Goal: Transaction & Acquisition: Book appointment/travel/reservation

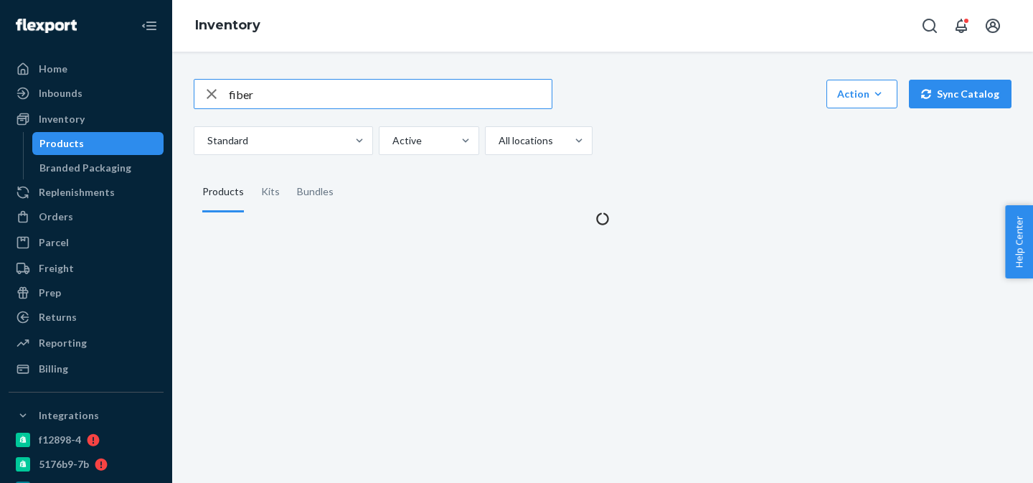
click at [321, 95] on input "fiber" at bounding box center [390, 94] width 323 height 29
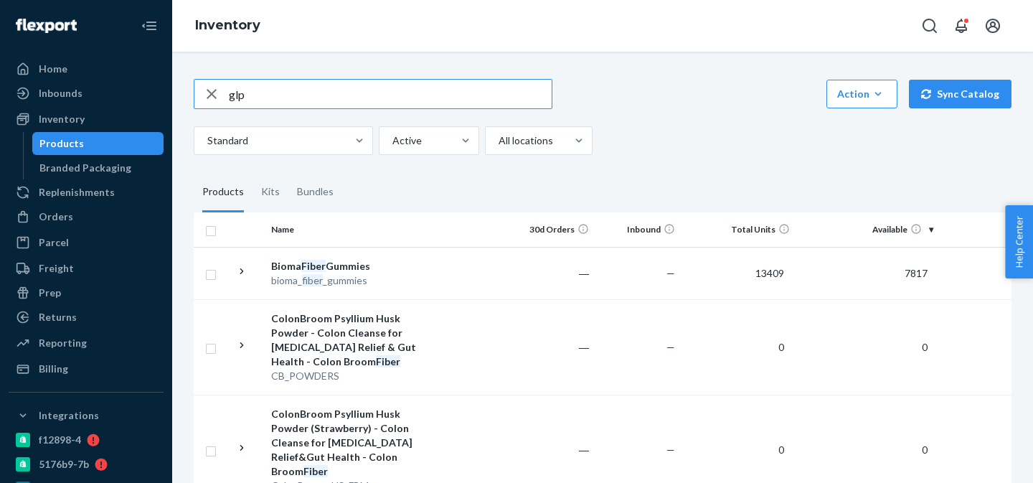
type input "glp"
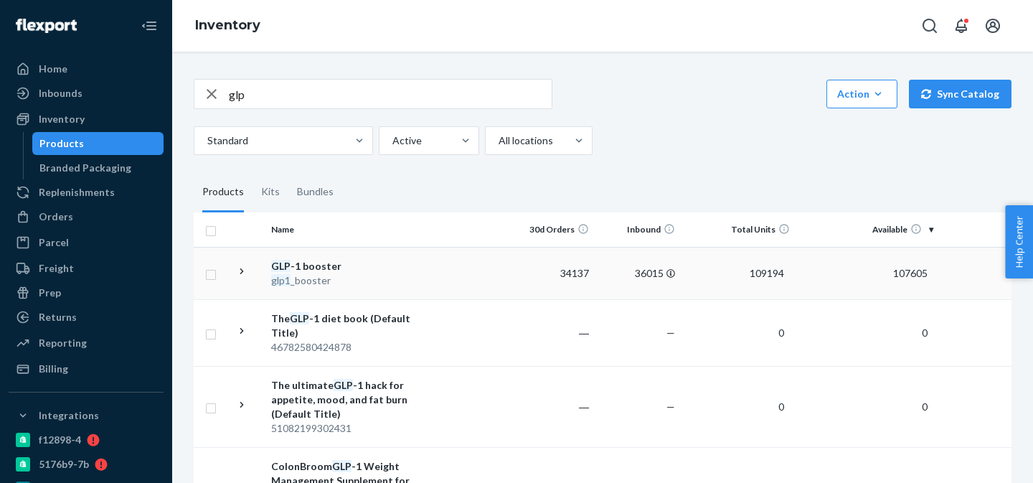
click at [408, 276] on div "glp1 _booster" at bounding box center [346, 280] width 150 height 14
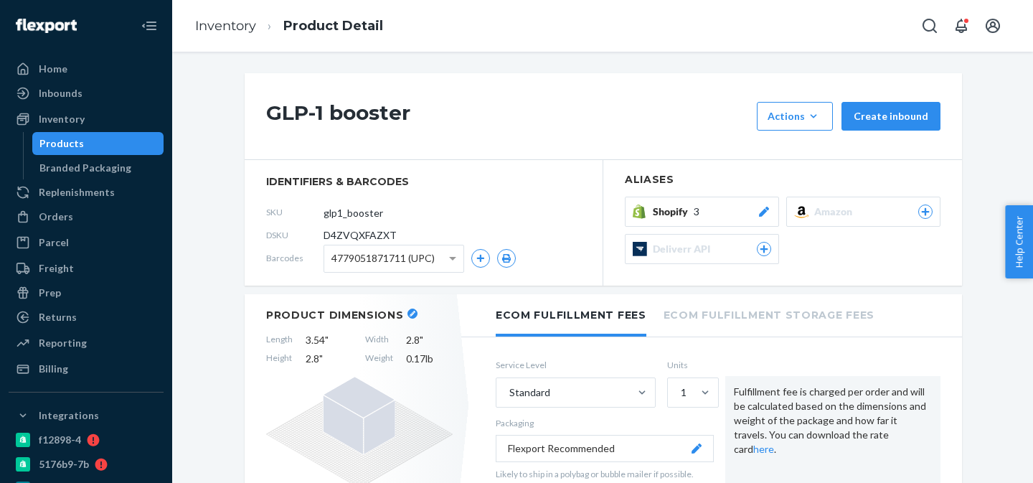
click at [360, 233] on span "D4ZVQXFAZXT" at bounding box center [359, 235] width 73 height 14
copy span "D4ZVQXFAZXT"
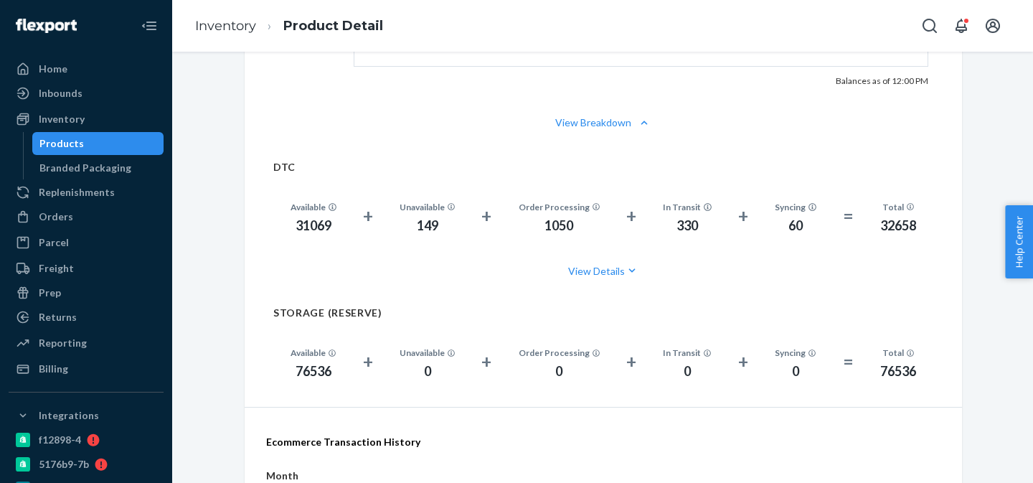
scroll to position [927, 0]
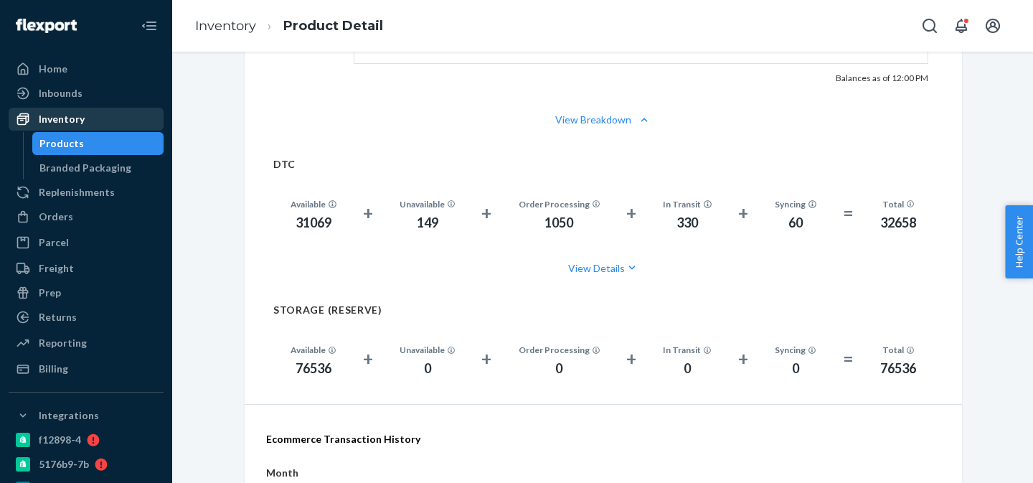
click at [104, 122] on div "Inventory" at bounding box center [86, 119] width 152 height 20
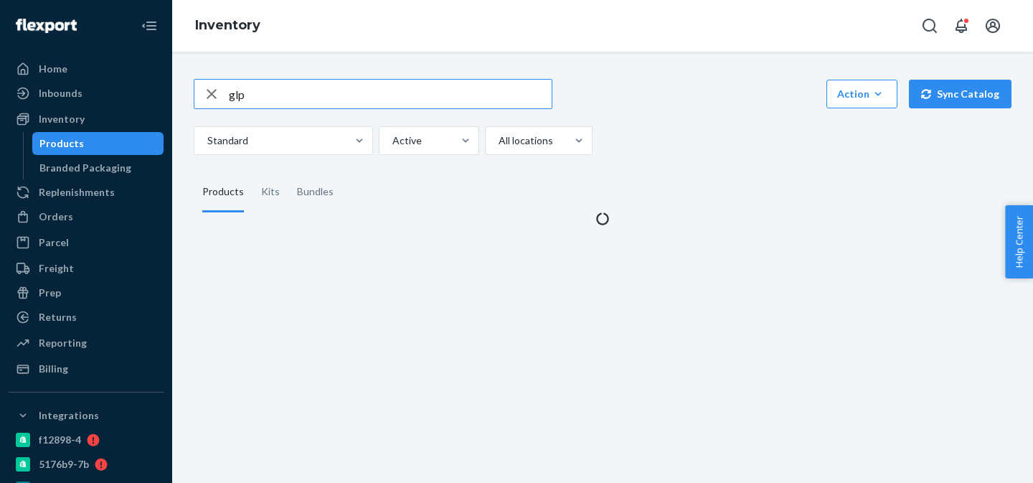
click at [290, 97] on input "glp" at bounding box center [390, 94] width 323 height 29
type input "g"
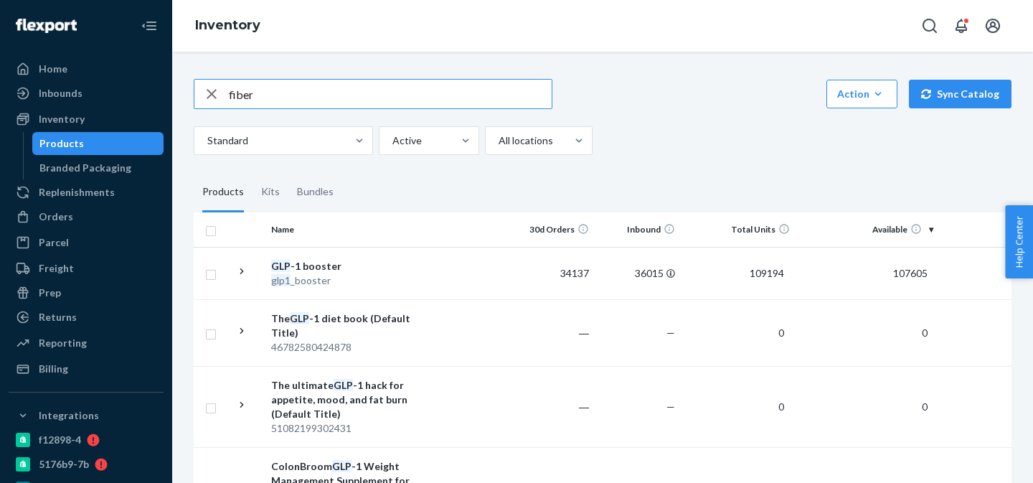
type input "fiber"
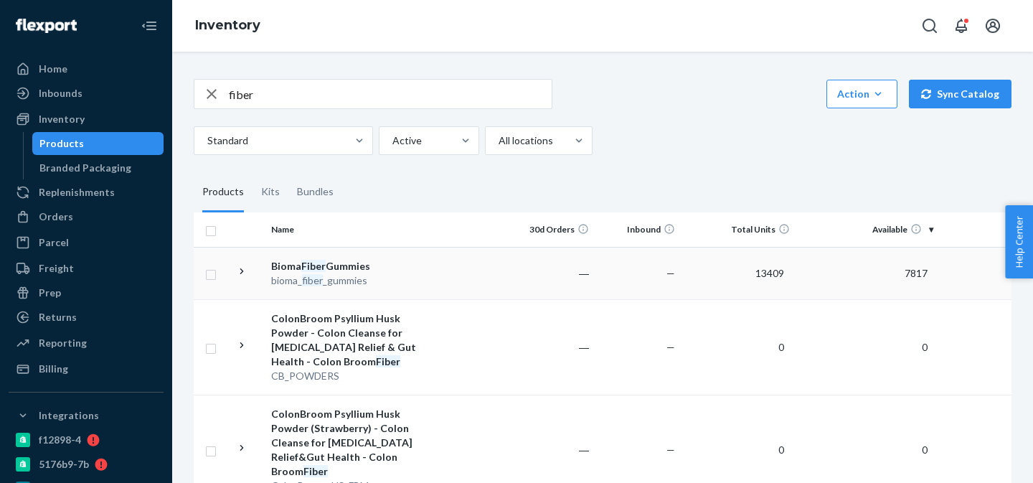
click at [427, 274] on td at bounding box center [468, 273] width 82 height 52
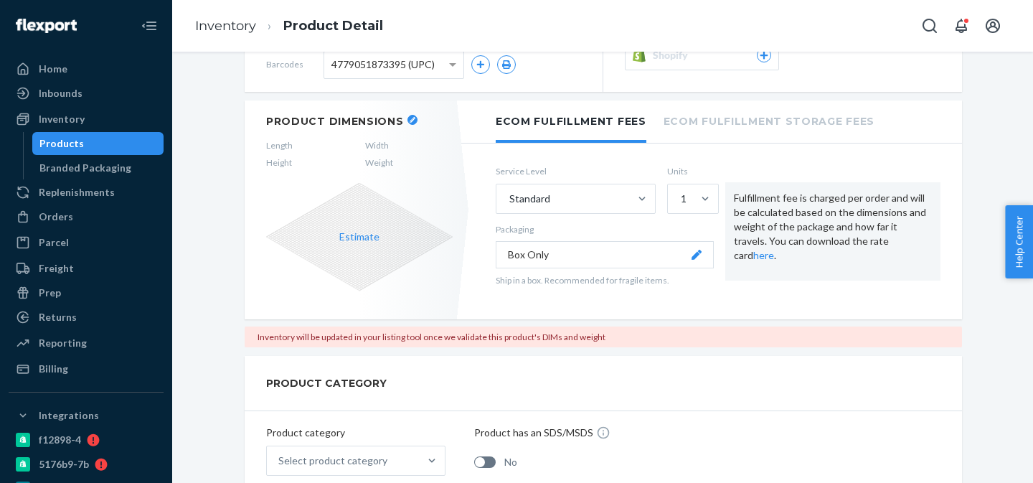
scroll to position [194, 0]
click at [90, 265] on div "Freight" at bounding box center [86, 268] width 152 height 20
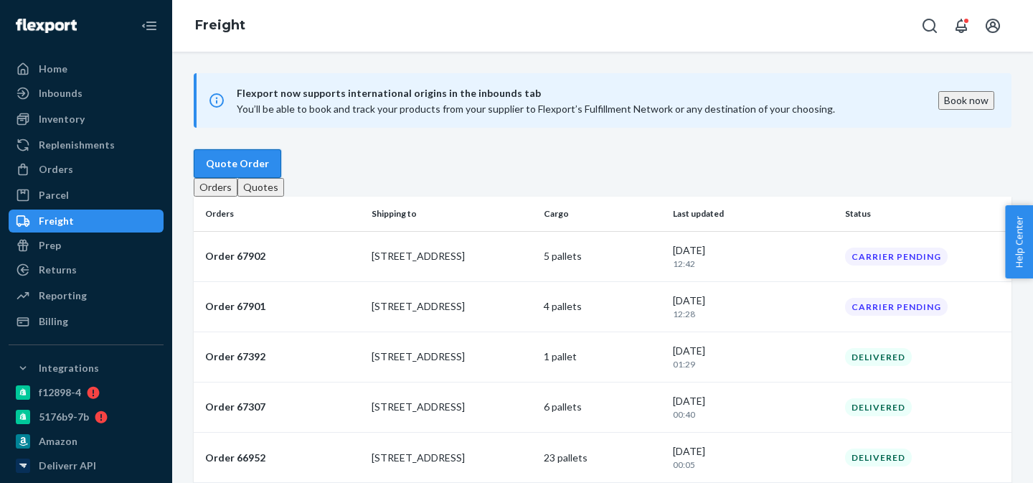
click at [281, 164] on button "Quote Order" at bounding box center [237, 163] width 87 height 29
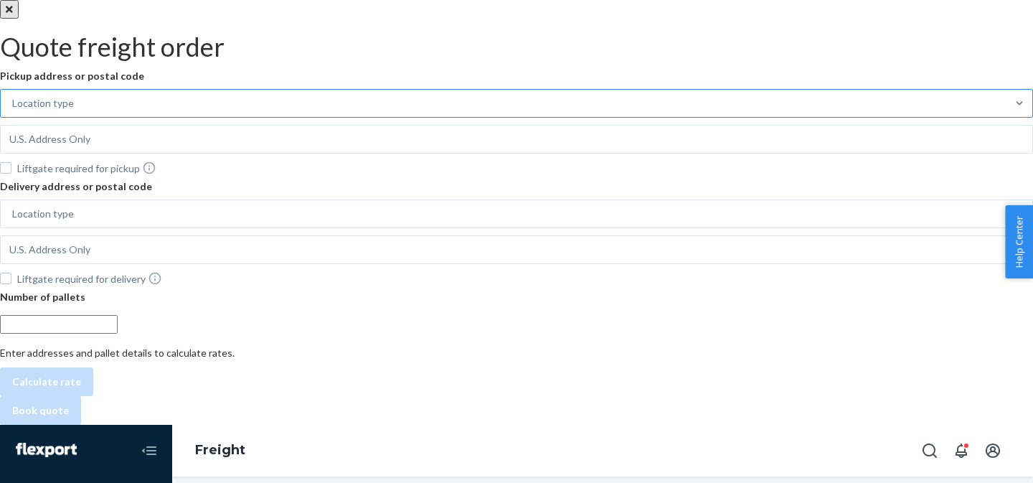
click at [876, 105] on div "Location type" at bounding box center [503, 103] width 1005 height 26
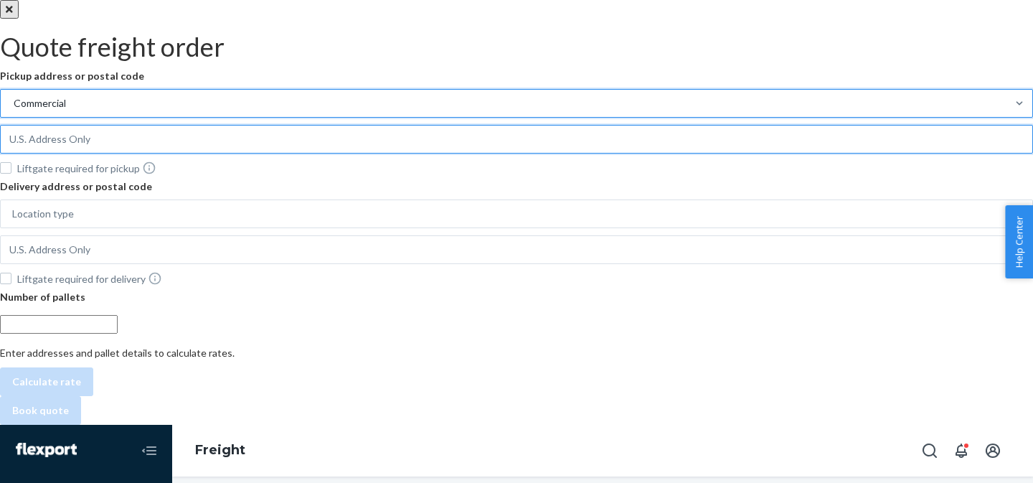
click at [856, 136] on input "text" at bounding box center [516, 139] width 1033 height 29
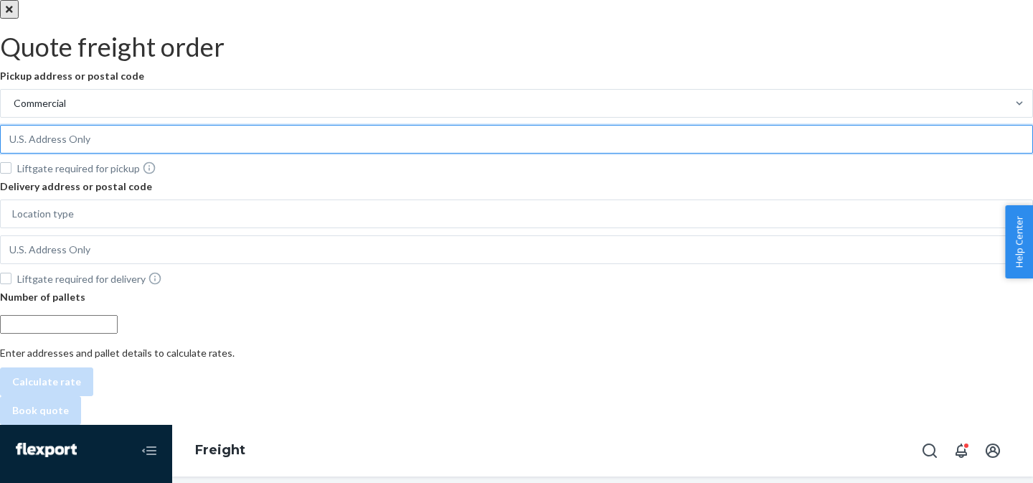
paste input "1401 N 300 S."
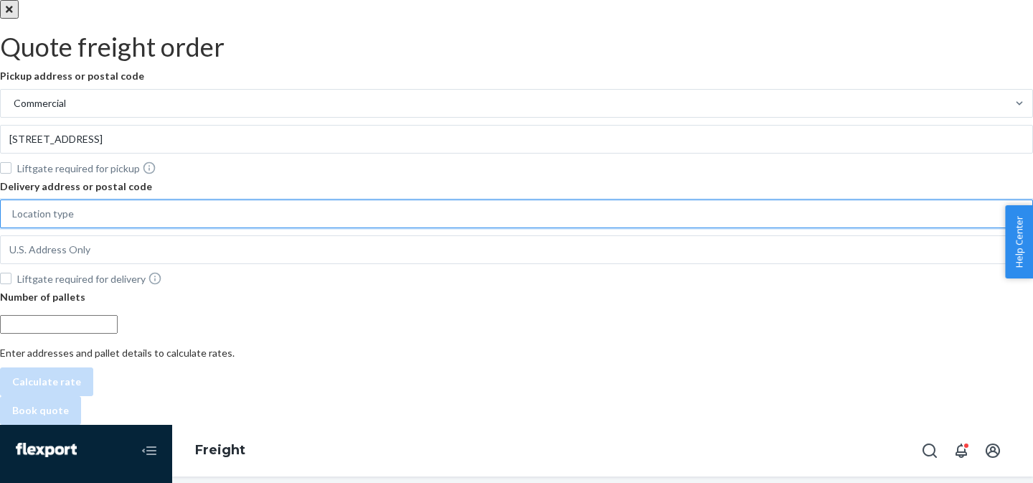
click at [883, 227] on div "Location type" at bounding box center [503, 214] width 1005 height 26
type input "[STREET_ADDRESS]"
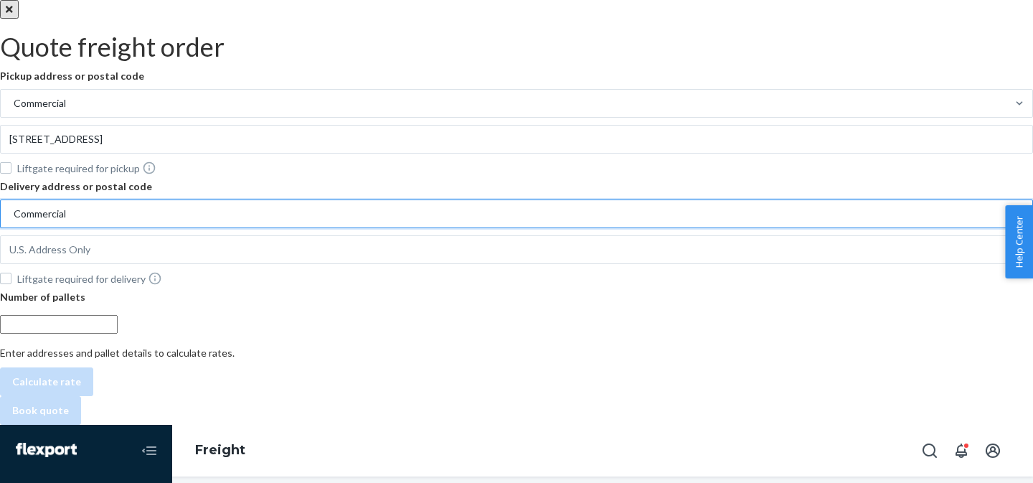
click at [854, 267] on div at bounding box center [516, 251] width 1033 height 32
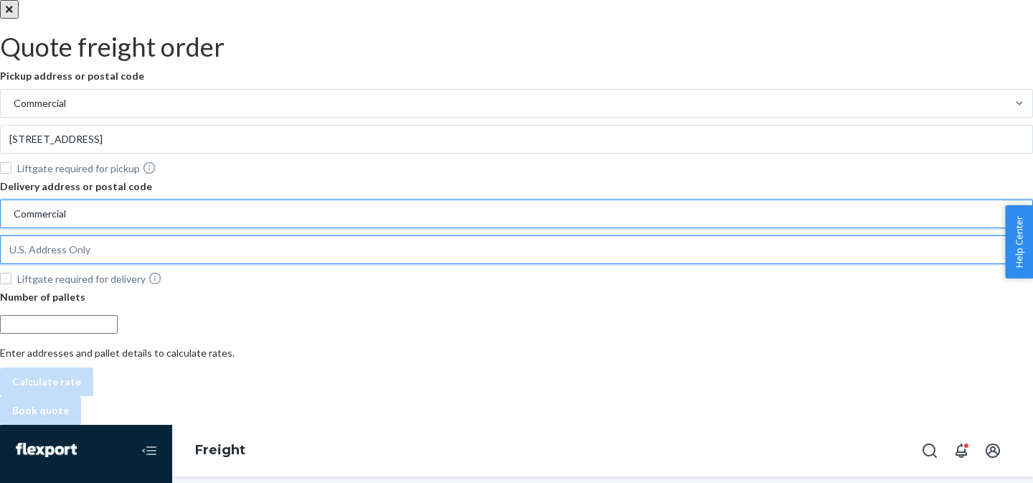
click at [854, 153] on input "text" at bounding box center [516, 139] width 1033 height 29
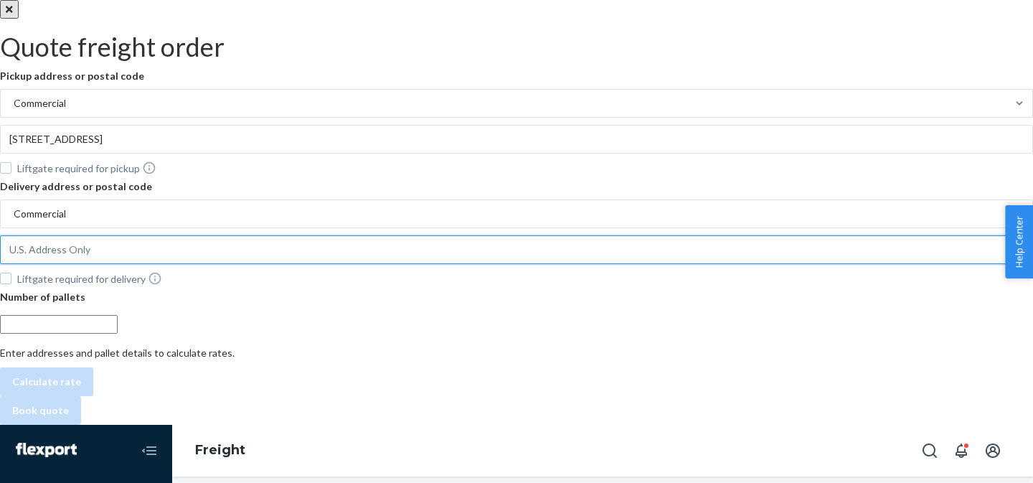
click at [858, 153] on input "text" at bounding box center [516, 139] width 1033 height 29
paste input "MYFBAPREP"
click at [884, 153] on input "MYFBAPREP" at bounding box center [516, 139] width 1033 height 29
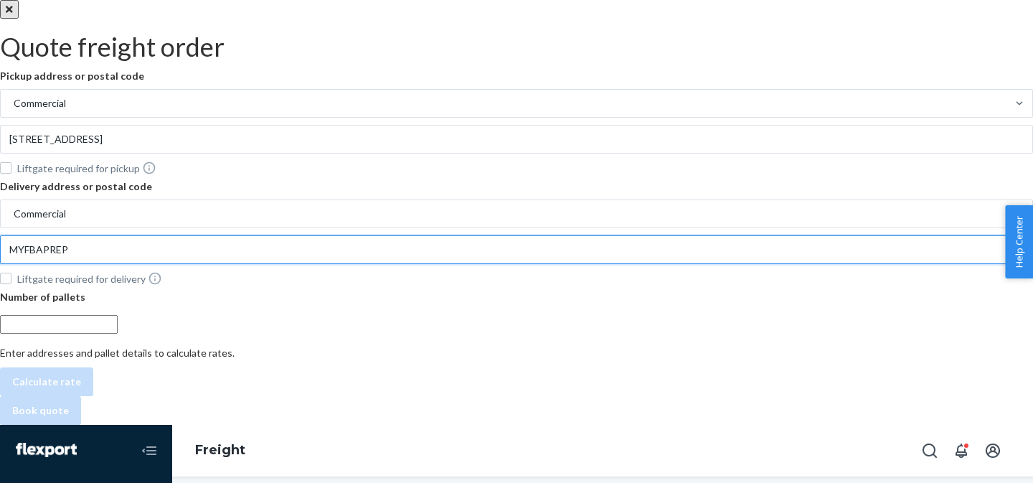
paste input "[STREET_ADDRESS]"
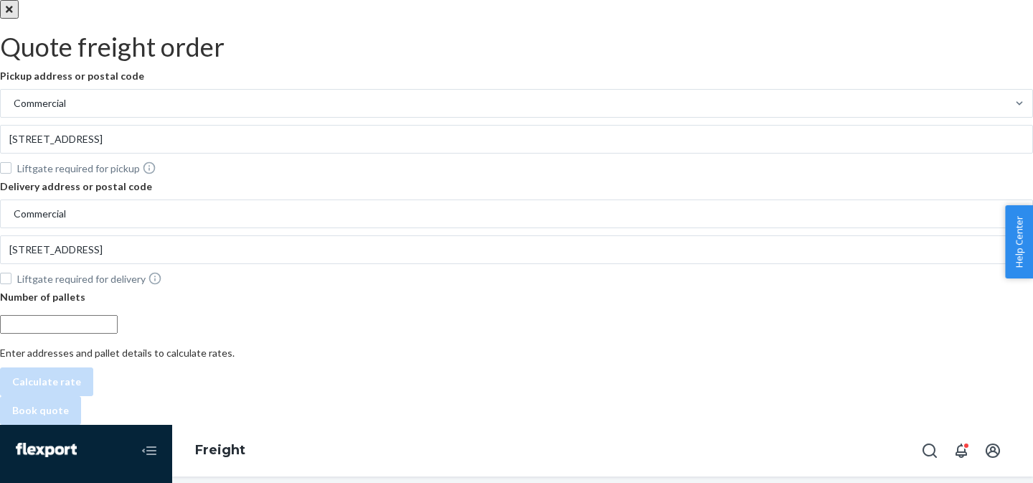
click at [118, 333] on input "number" at bounding box center [59, 324] width 118 height 19
type input "[STREET_ADDRESS]"
type input "3"
click at [909, 333] on div "3" at bounding box center [516, 324] width 1033 height 19
click at [118, 333] on input "3" at bounding box center [59, 324] width 118 height 19
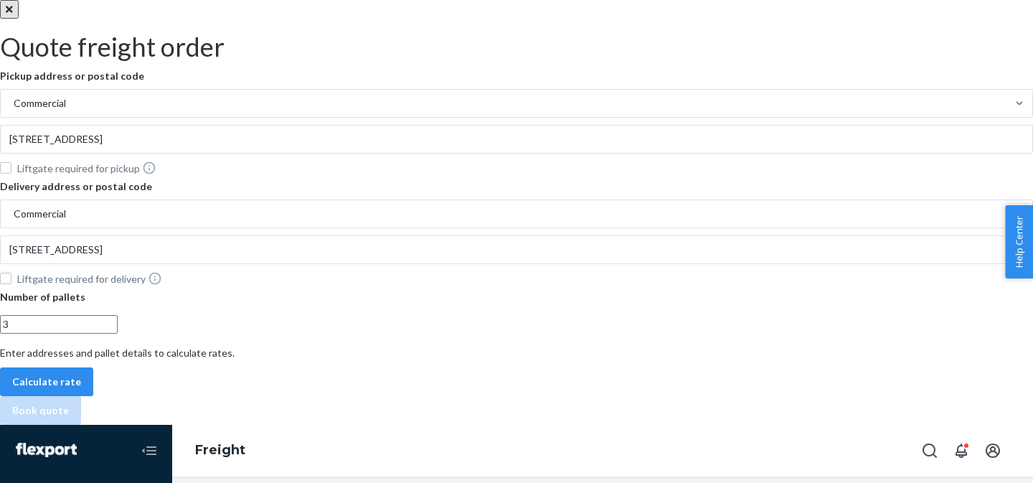
click at [944, 336] on div "Pickup address or postal code Commercial [STREET_ADDRESS] Liftgate required for…" at bounding box center [516, 232] width 1033 height 327
click at [93, 367] on button "Calculate rate" at bounding box center [46, 381] width 93 height 29
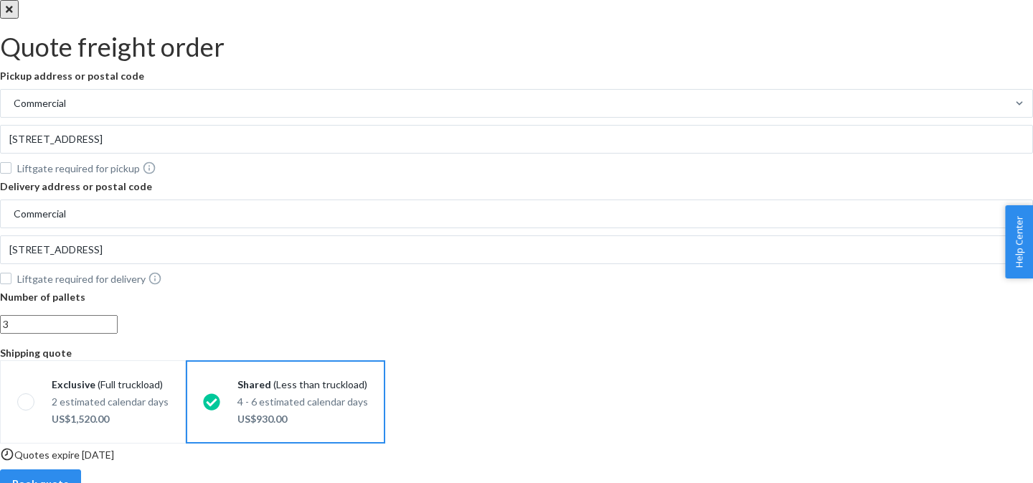
scroll to position [196, 0]
click at [81, 469] on button "Book quote" at bounding box center [40, 483] width 81 height 29
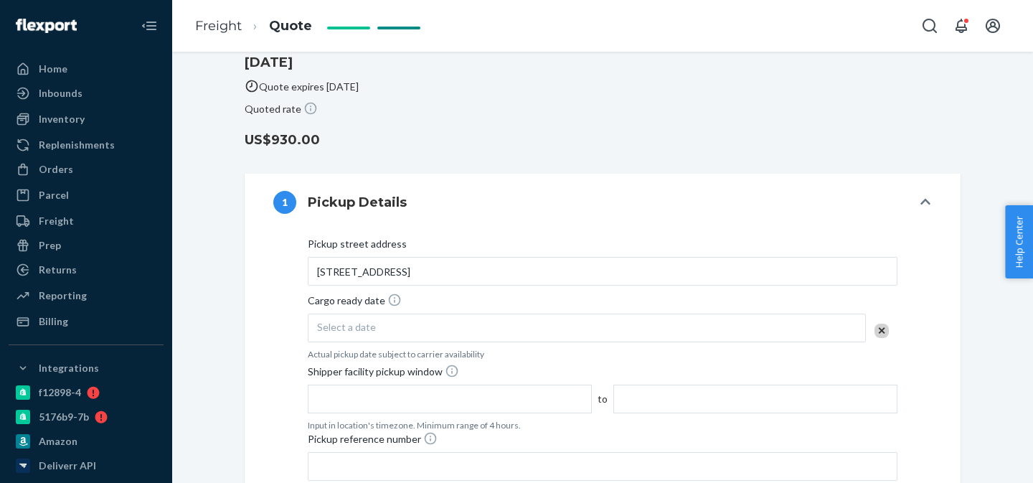
scroll to position [316, 0]
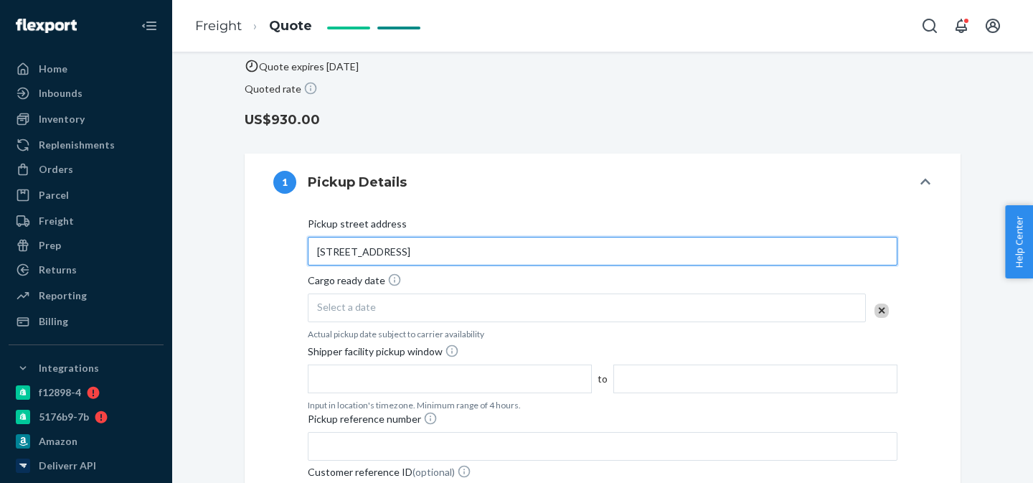
click at [432, 237] on input "[STREET_ADDRESS]" at bounding box center [602, 251] width 589 height 29
click at [316, 237] on input "[STREET_ADDRESS]" at bounding box center [602, 251] width 589 height 29
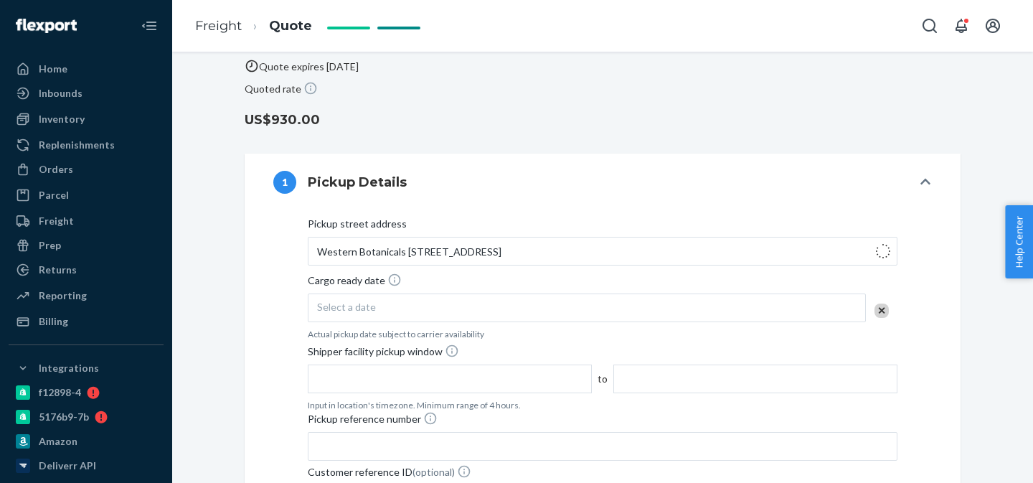
type input "[STREET_ADDRESS]"
click at [602, 217] on div "Pickup street address" at bounding box center [602, 227] width 589 height 20
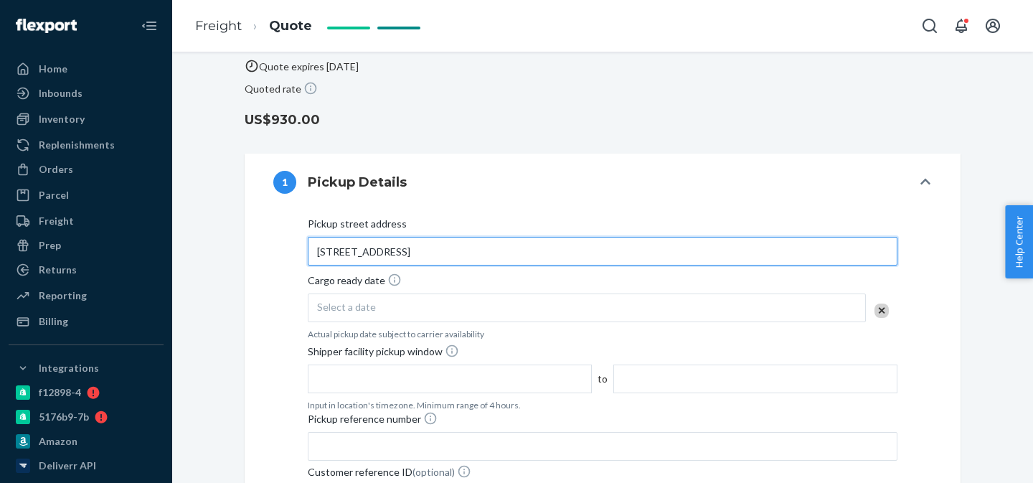
click at [602, 237] on input "[STREET_ADDRESS]" at bounding box center [602, 251] width 589 height 29
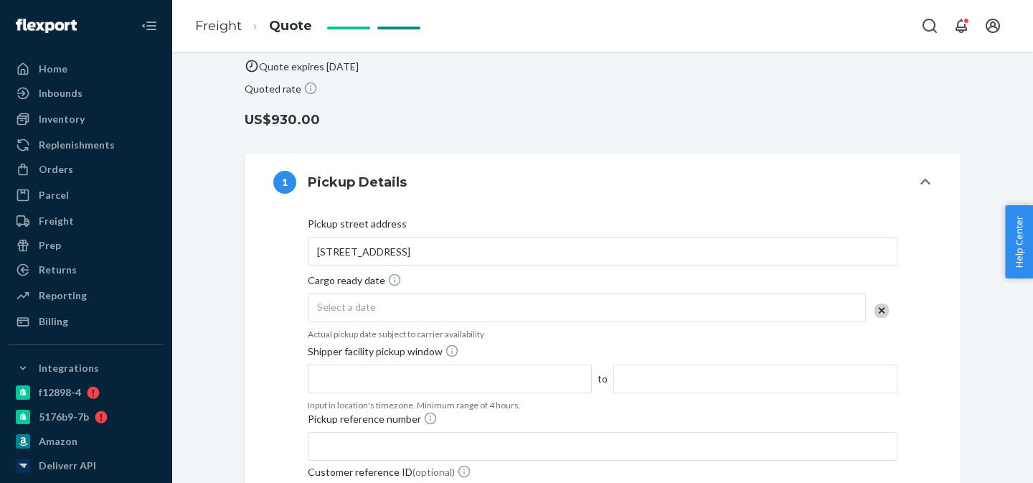
click at [644, 153] on button "1 Pickup Details" at bounding box center [603, 181] width 716 height 57
click at [418, 293] on div "Select a date" at bounding box center [587, 307] width 558 height 29
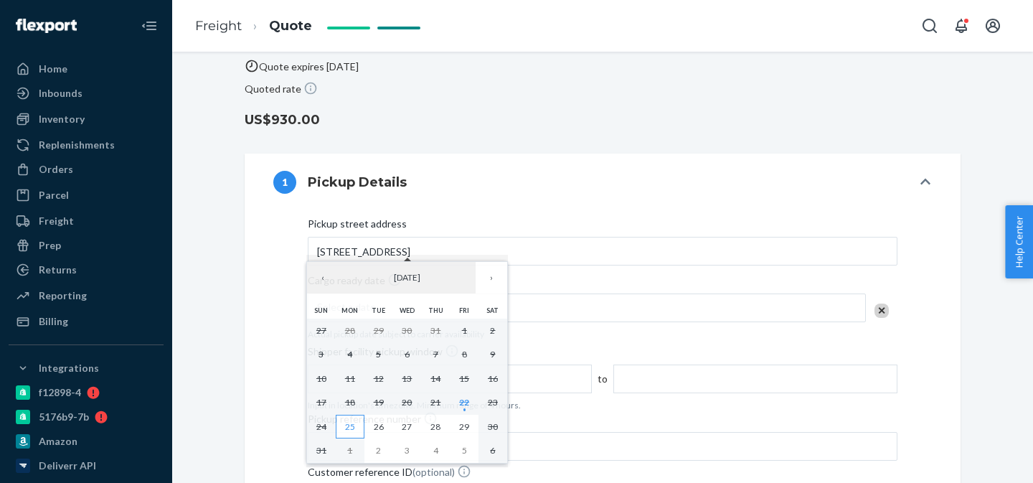
click at [346, 425] on abbr "25" at bounding box center [350, 426] width 10 height 11
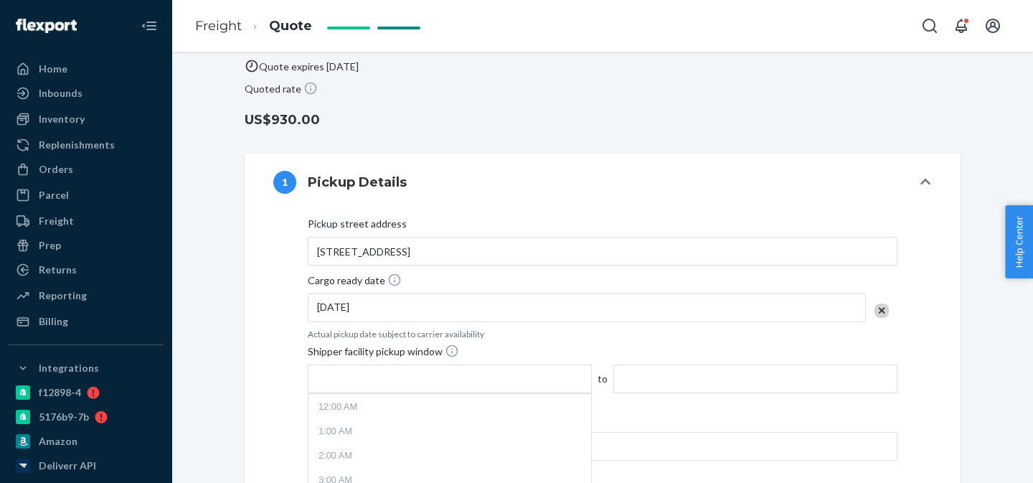
click at [592, 364] on input "text" at bounding box center [450, 378] width 284 height 29
click at [564, 434] on li "12:00 PM" at bounding box center [449, 445] width 277 height 22
type input "12:00 PM"
type input "4:00 PM"
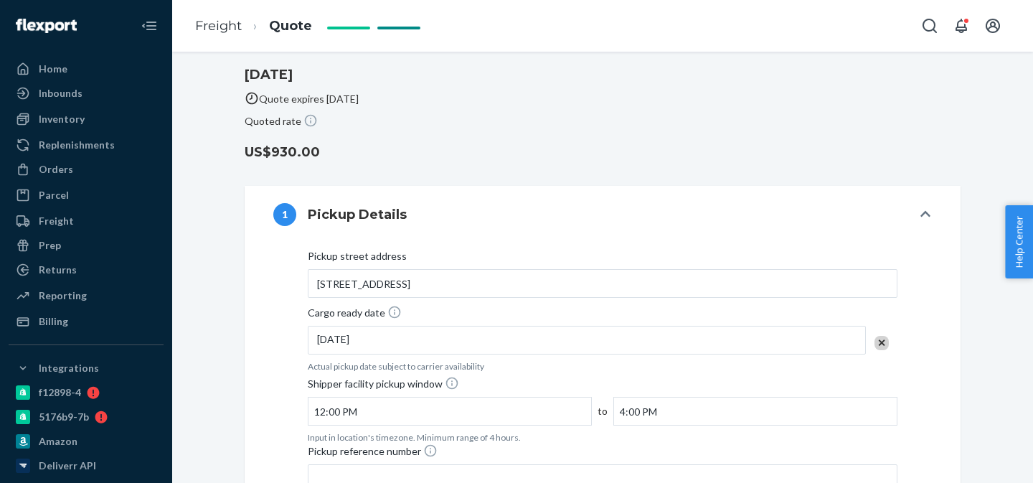
scroll to position [283, 0]
click at [592, 398] on input "12:00 PM" at bounding box center [450, 412] width 284 height 29
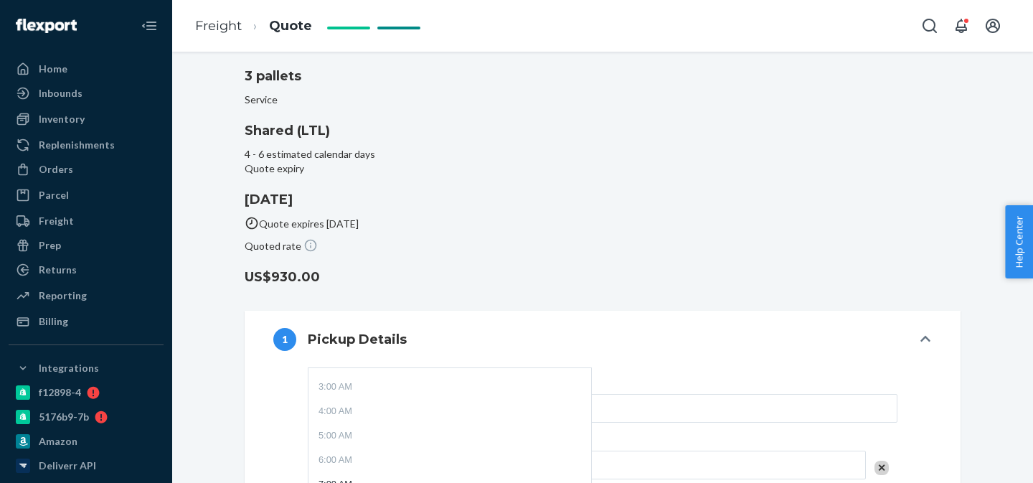
scroll to position [62, 0]
click at [588, 480] on li "7:00 AM" at bounding box center [449, 491] width 277 height 22
type input "7:00 AM"
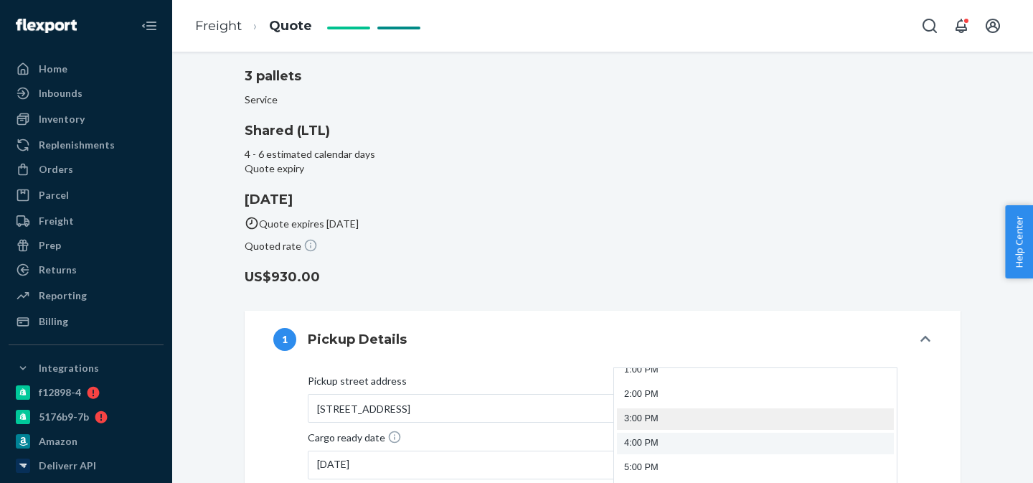
click at [716, 408] on li "3:00 PM" at bounding box center [755, 419] width 277 height 22
type input "3:00 PM"
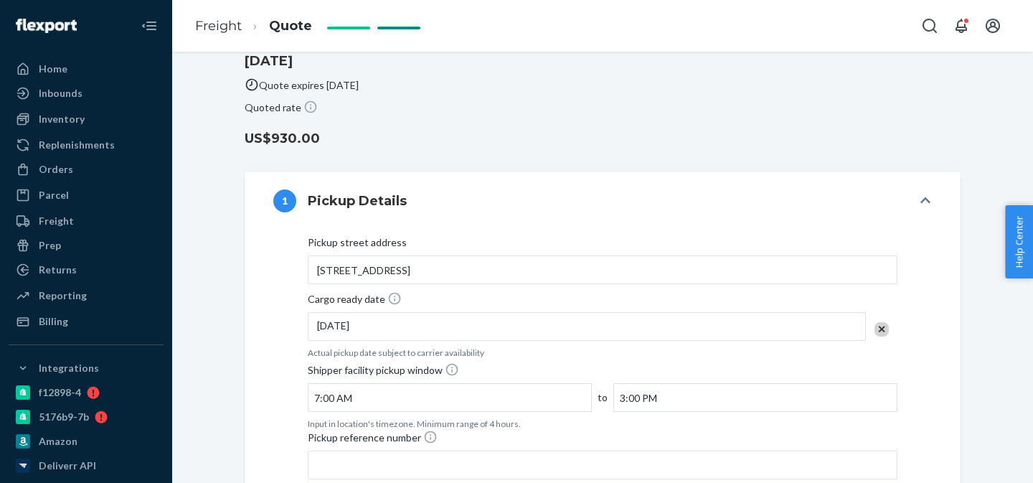
scroll to position [300, 0]
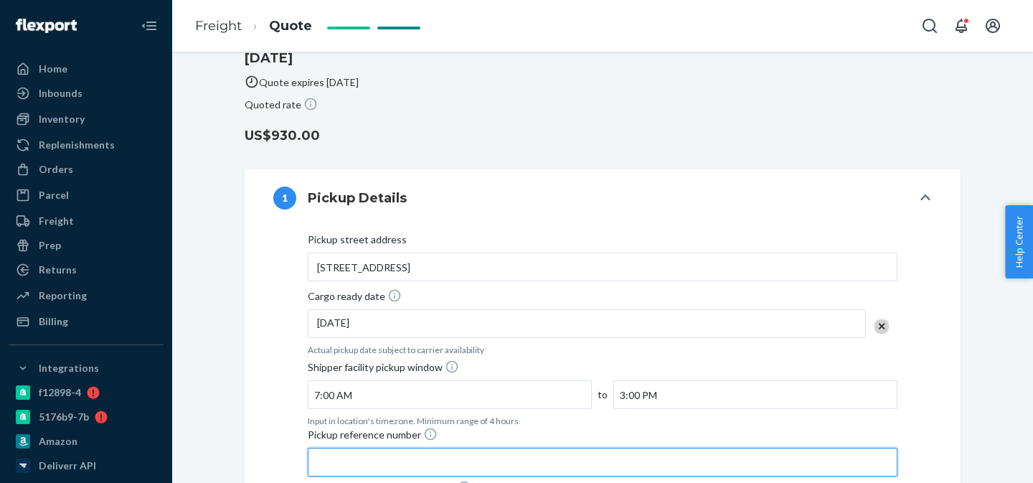
click at [398, 447] on input "Pickup reference number" at bounding box center [602, 461] width 589 height 29
paste input "Order Number: CT002409"
type input "Order Number: CT002409 Amazon"
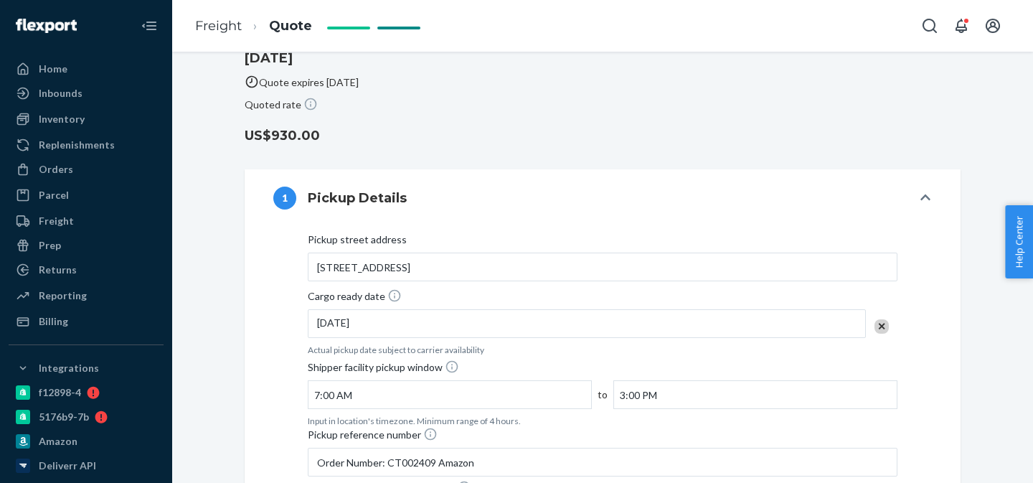
paste input "UAB Bioma Health"
type input "UAB Bioma Health"
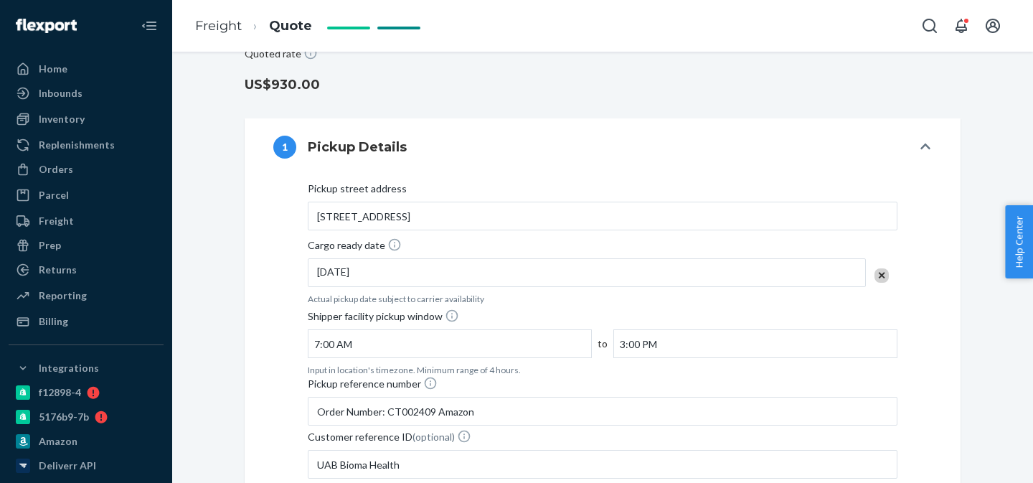
scroll to position [353, 0]
click at [305, 305] on div "[GEOGRAPHIC_DATA] address [STREET_ADDRESS] Cargo ready date [DATE] Actual picku…" at bounding box center [602, 480] width 658 height 600
click at [279, 308] on div "[GEOGRAPHIC_DATA] address [STREET_ADDRESS] Cargo ready date [DATE] Actual picku…" at bounding box center [602, 480] width 658 height 600
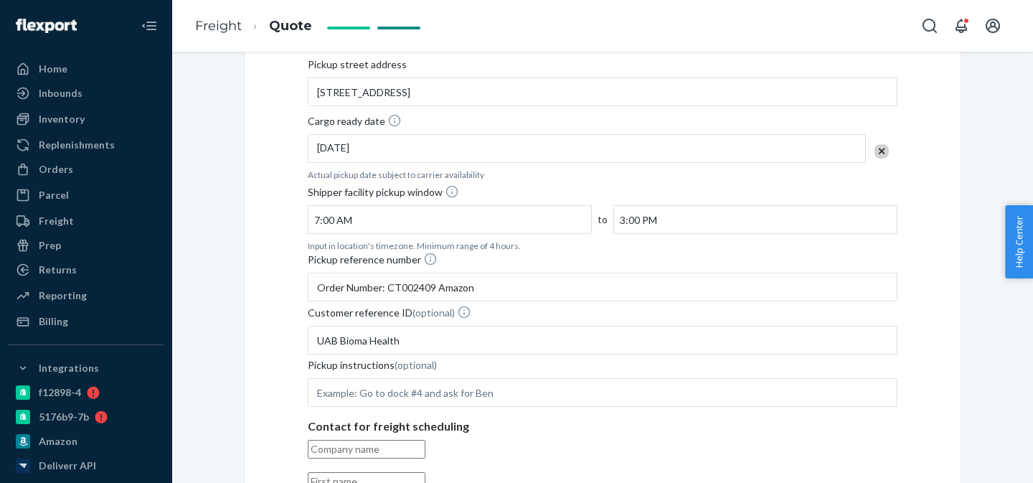
click at [384, 440] on input "text" at bounding box center [367, 449] width 118 height 19
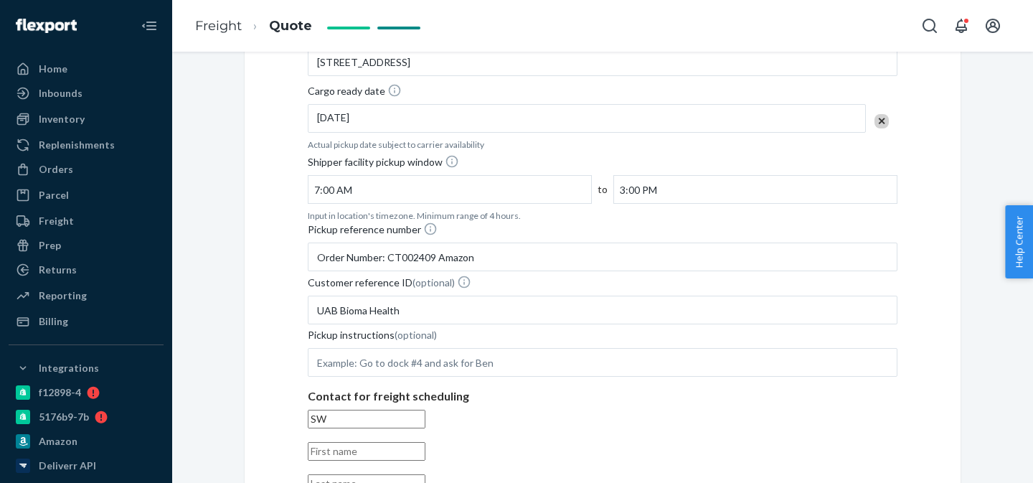
type input "S"
type input "Western Botanicals"
type input "Western Botanicals, [STREET_ADDRESS]"
click at [382, 442] on input "text" at bounding box center [367, 451] width 118 height 19
paste input "[PERSON_NAME]"
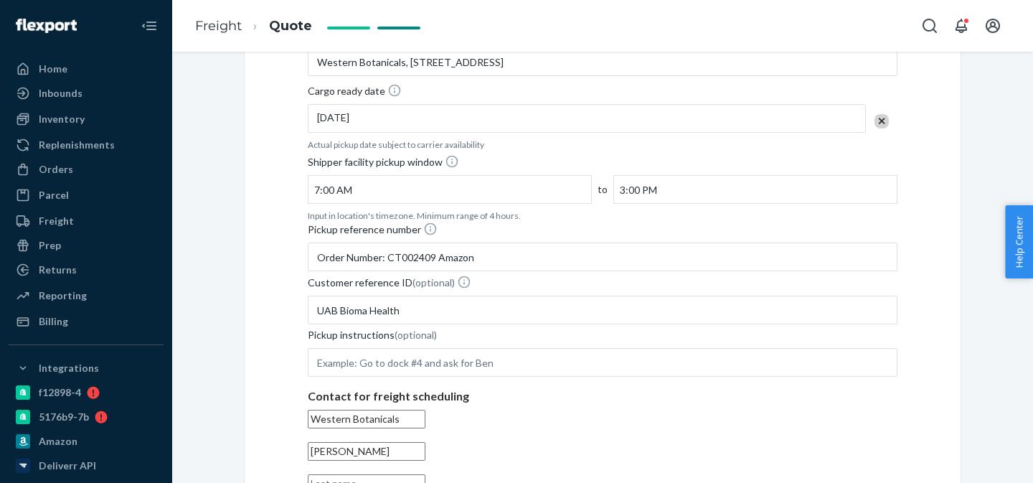
click at [387, 442] on input "[PERSON_NAME]" at bounding box center [367, 451] width 118 height 19
type input "[PERSON_NAME]"
click at [425, 474] on input "text" at bounding box center [367, 483] width 118 height 19
paste input "[PERSON_NAME]"
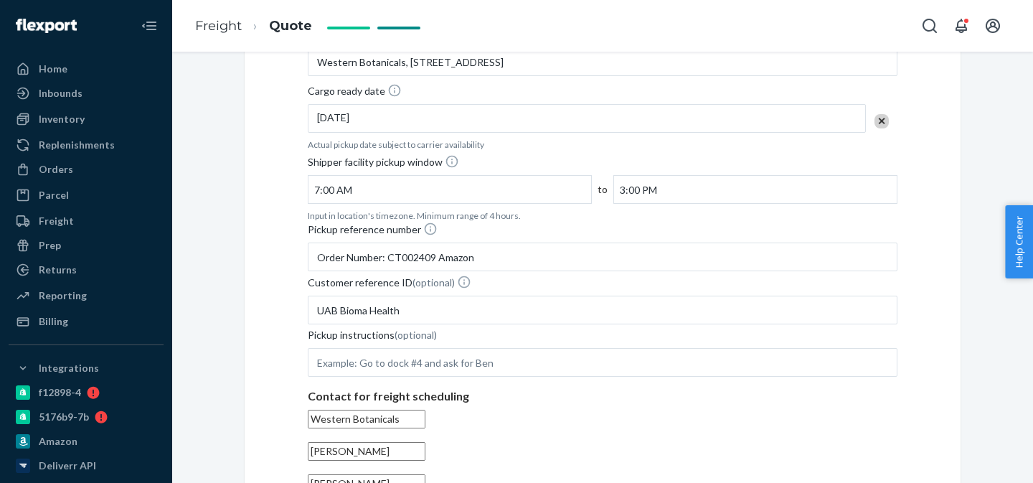
type input "[PERSON_NAME]"
click at [420, 442] on input "[PERSON_NAME]" at bounding box center [367, 451] width 118 height 19
type input "[PERSON_NAME]"
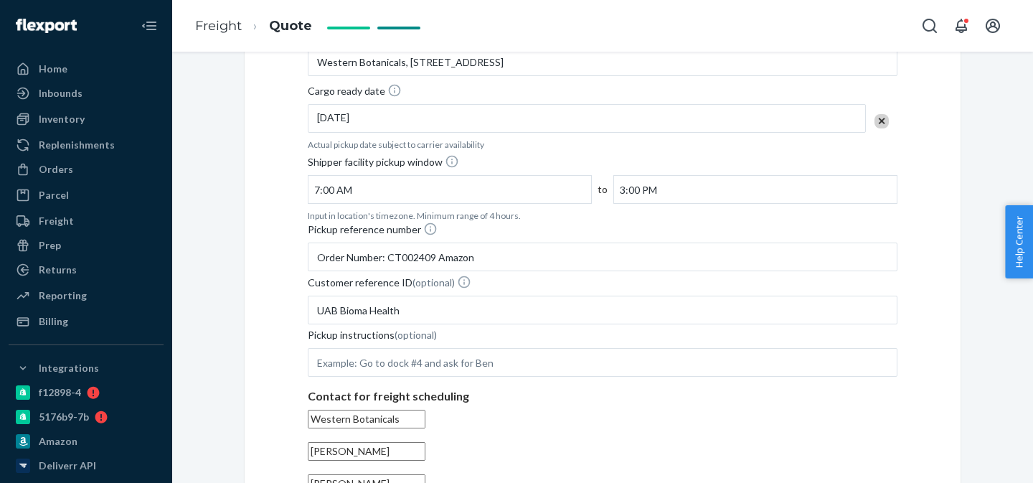
paste input "[EMAIL_ADDRESS][DOMAIN_NAME]"
type input "[EMAIL_ADDRESS][DOMAIN_NAME]"
click at [595, 378] on div "[GEOGRAPHIC_DATA] address Western Botanicals, [STREET_ADDRESS] Cargo ready date…" at bounding box center [602, 327] width 658 height 600
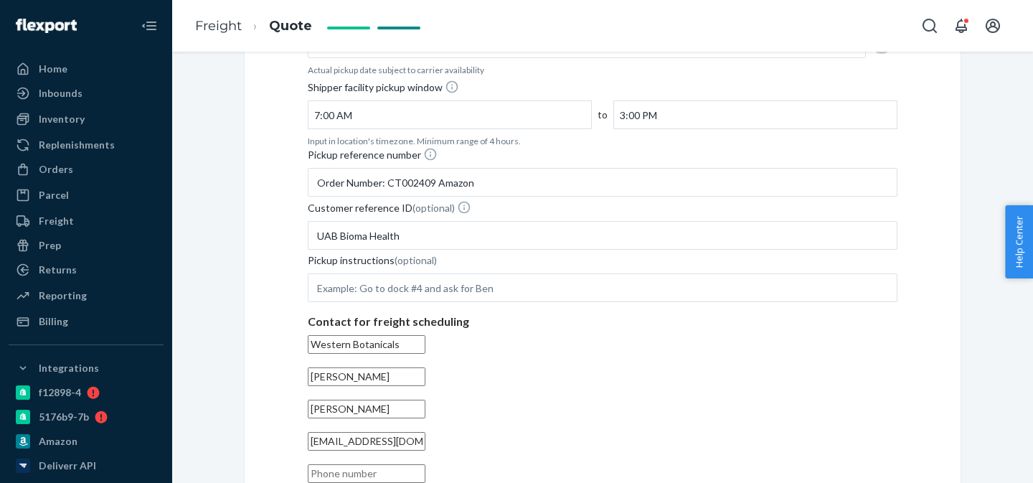
paste input "[PHONE_NUMBER]"
type input "[PHONE_NUMBER]"
click at [638, 343] on div "[GEOGRAPHIC_DATA] address Western Botanicals, [STREET_ADDRESS] Cargo ready date…" at bounding box center [602, 253] width 658 height 600
click at [364, 347] on div "[GEOGRAPHIC_DATA] address Western Botanicals, [STREET_ADDRESS] Cargo ready date…" at bounding box center [603, 261] width 716 height 628
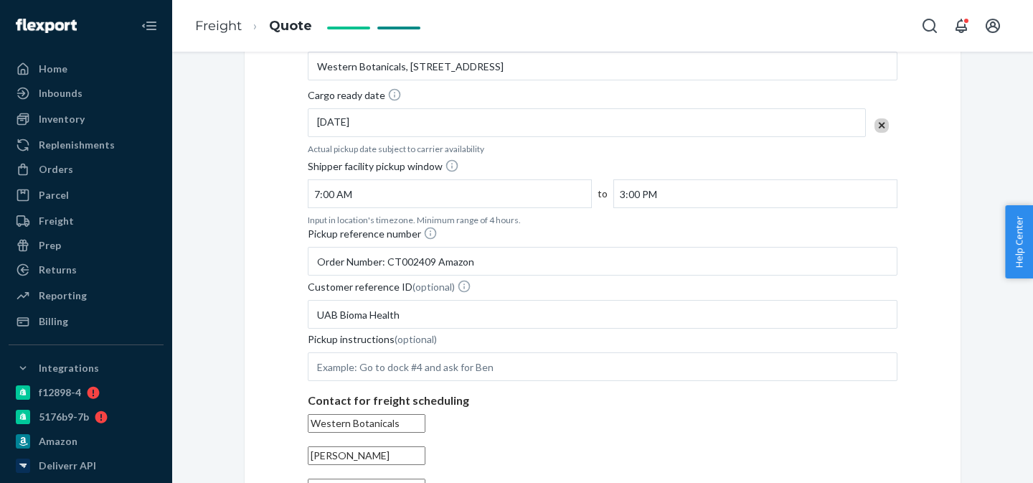
scroll to position [518, 0]
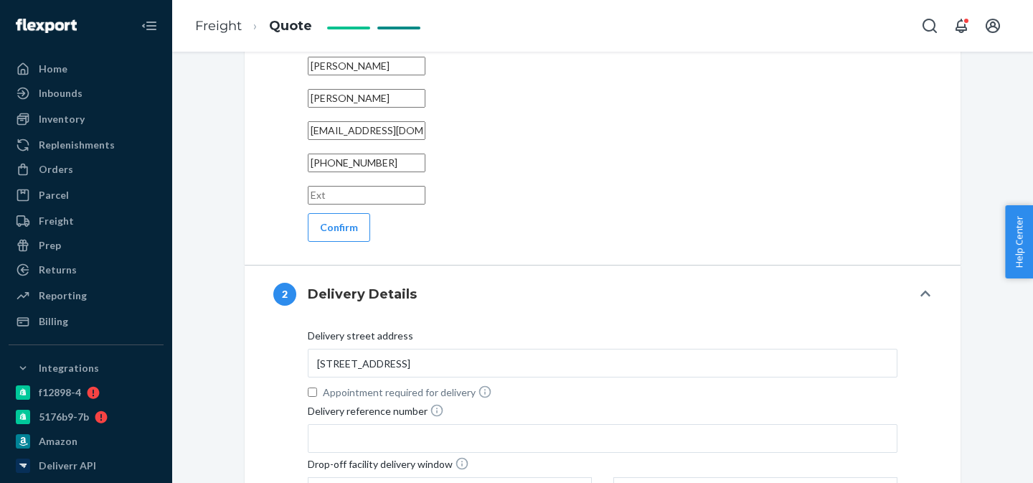
scroll to position [895, 0]
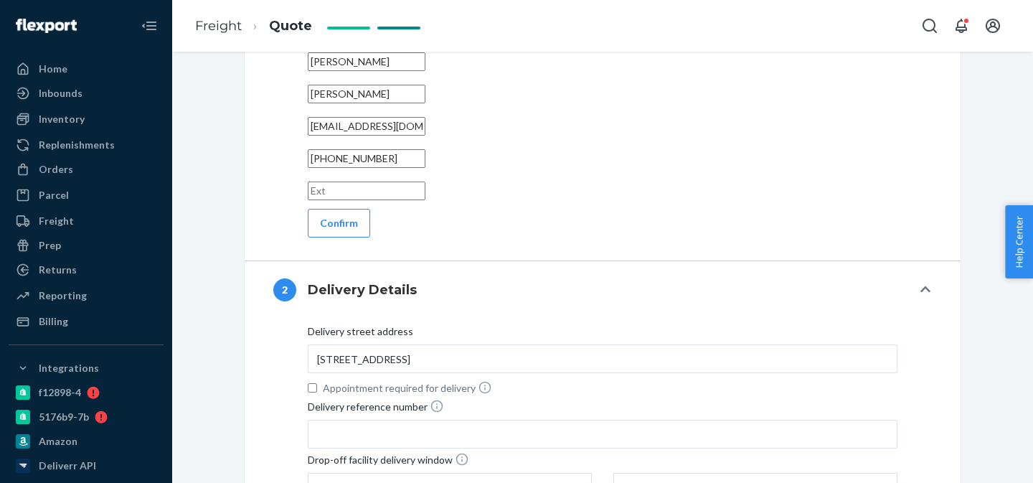
click at [811, 261] on button "2 Delivery Details" at bounding box center [603, 289] width 716 height 57
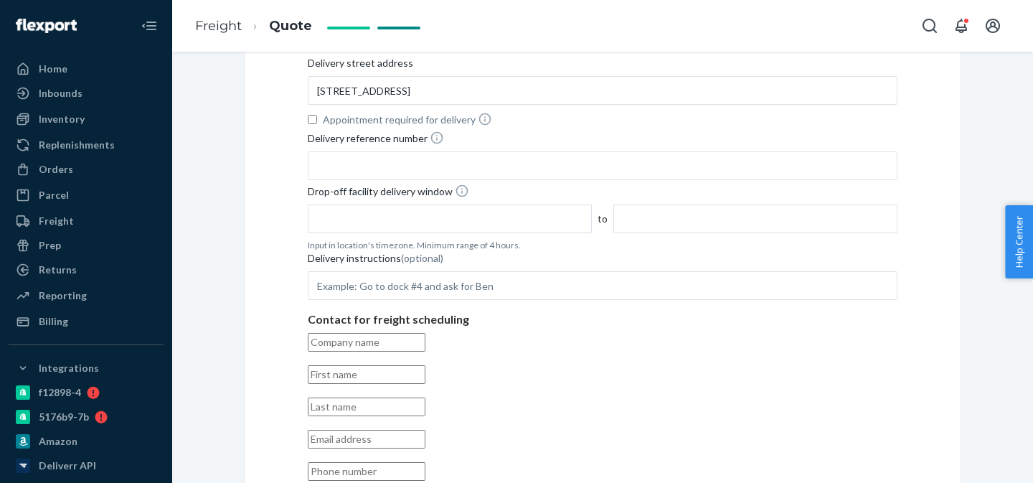
scroll to position [1166, 0]
click at [354, 254] on div "Delivery street address [STREET_ADDRESS] Appointment required for delivery Deli…" at bounding box center [602, 300] width 658 height 494
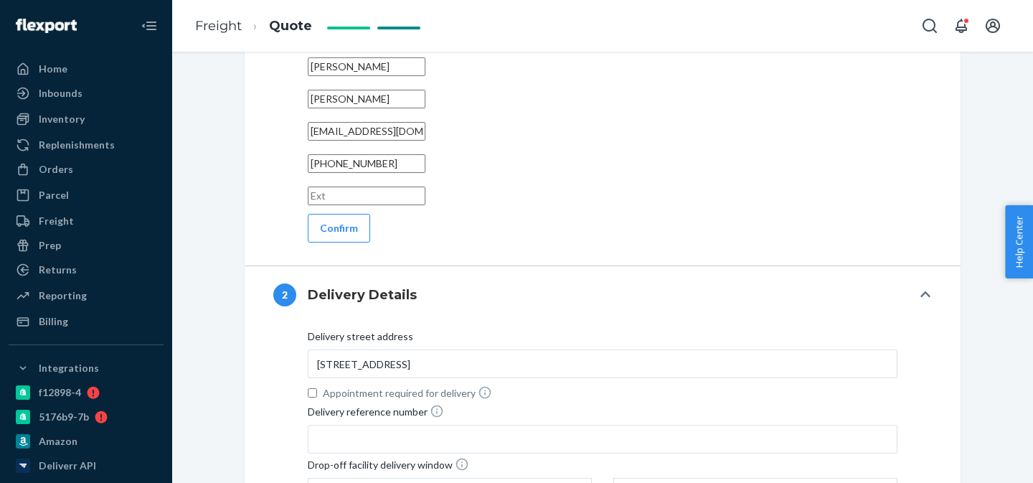
scroll to position [923, 0]
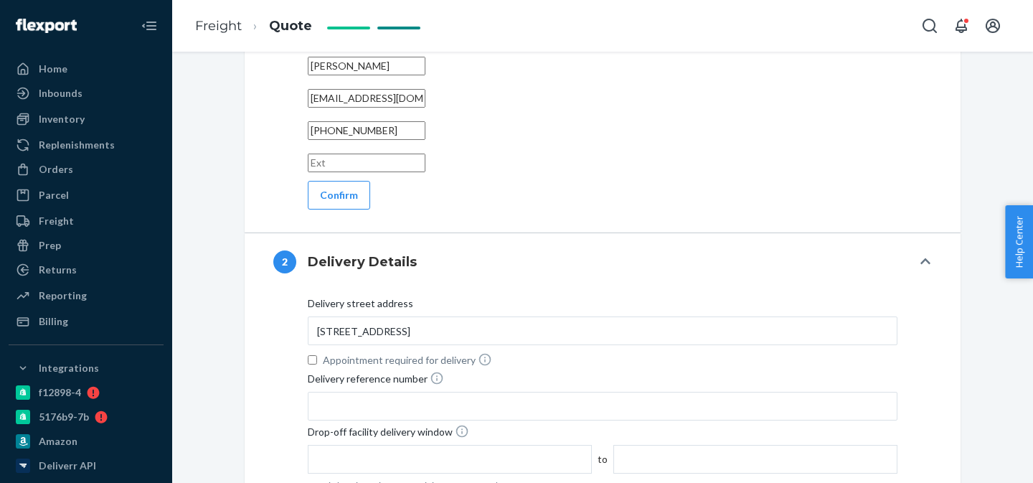
paste input "MYFBAPREP"
type input "MYFBAPREP"
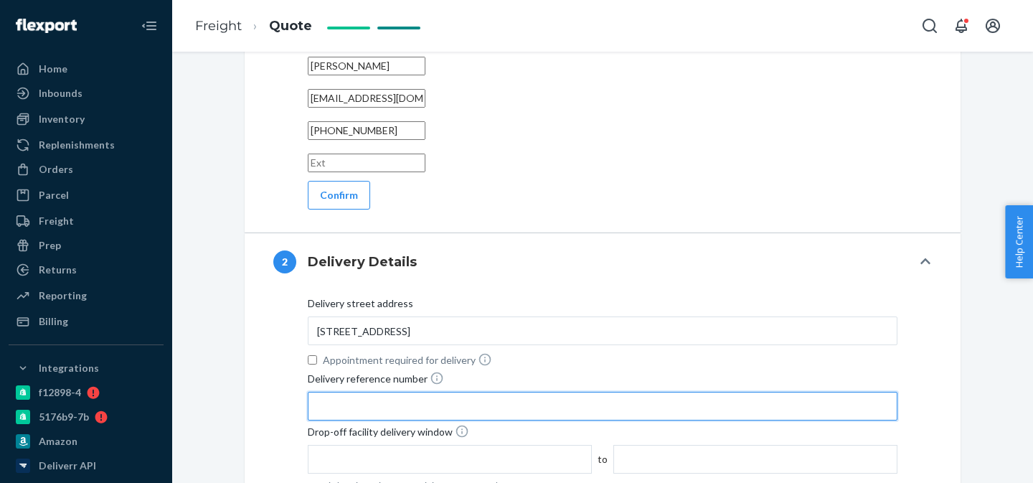
type input "MYFBAPREP, [STREET_ADDRESS]"
click at [447, 392] on input "Delivery reference number" at bounding box center [602, 406] width 589 height 29
paste input "AMZ208"
type input "AMZ208 UAB Bioma Health"
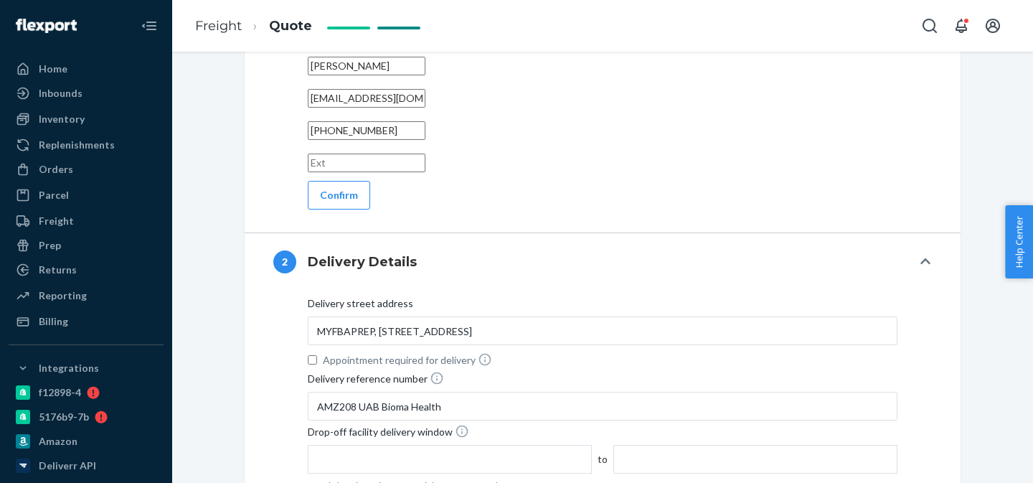
click at [577, 445] on input "text" at bounding box center [450, 459] width 284 height 29
type input "7:00 AM"
click at [734, 424] on div "Drop-off facility delivery window" at bounding box center [602, 434] width 589 height 21
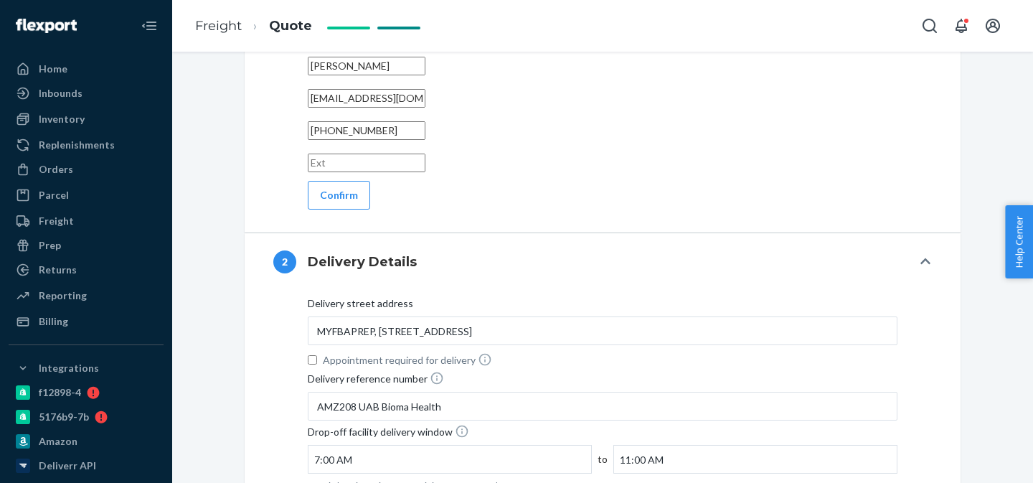
click at [742, 445] on input "11:00 AM" at bounding box center [755, 459] width 284 height 29
type input "3:00 PM"
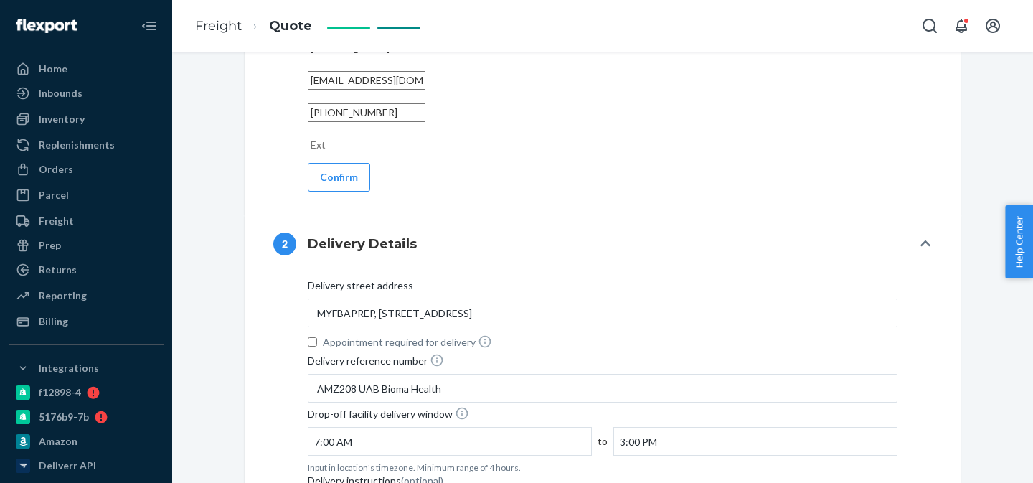
scroll to position [970, 0]
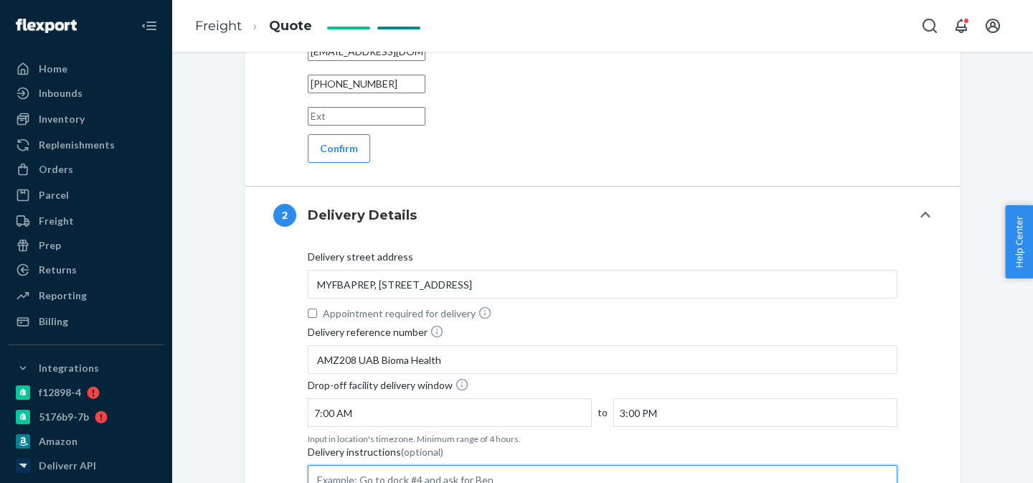
click at [569, 465] on input "Delivery instructions (optional)" at bounding box center [602, 479] width 589 height 29
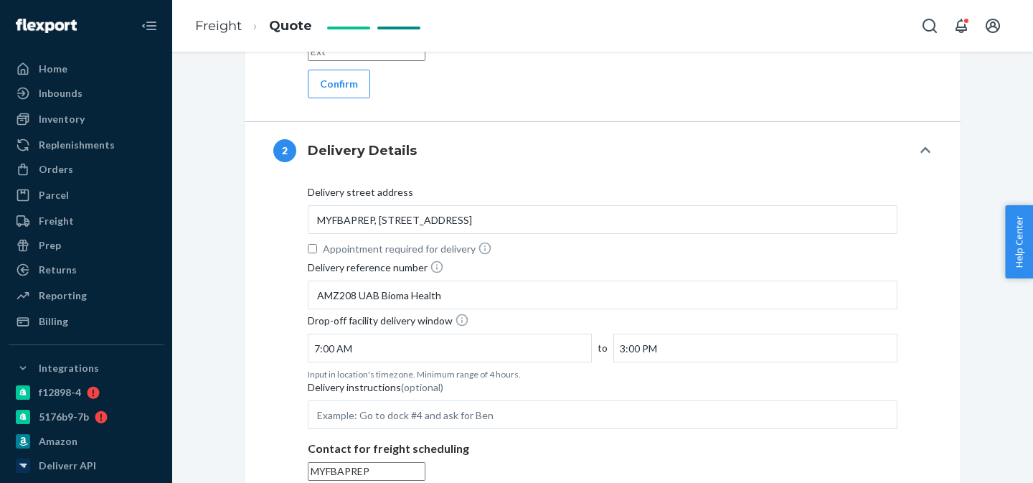
scroll to position [1084, 0]
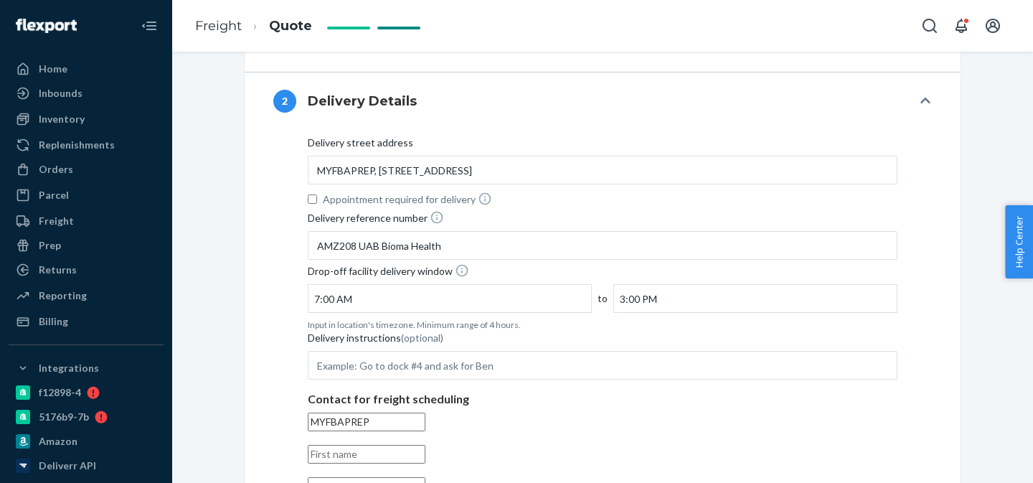
click at [422, 445] on input "text" at bounding box center [367, 454] width 118 height 19
type input "[PERSON_NAME]"
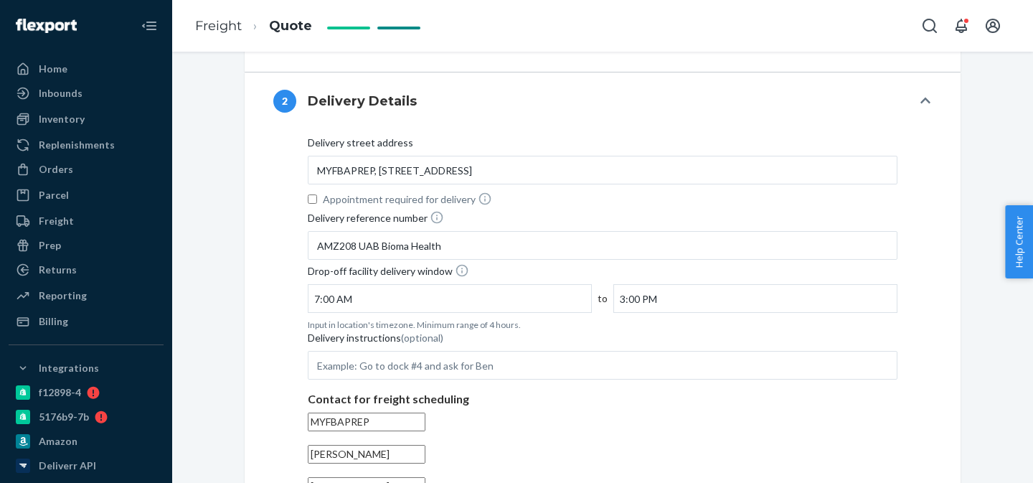
paste input "[PHONE_NUMBER]"
type input "[PHONE_NUMBER]"
click at [591, 354] on div "Delivery street address MYFBAPREP, [STREET_ADDRESS] Appointment required for de…" at bounding box center [602, 383] width 658 height 494
paste input "[PERSON_NAME][EMAIL_ADDRESS][DOMAIN_NAME]"
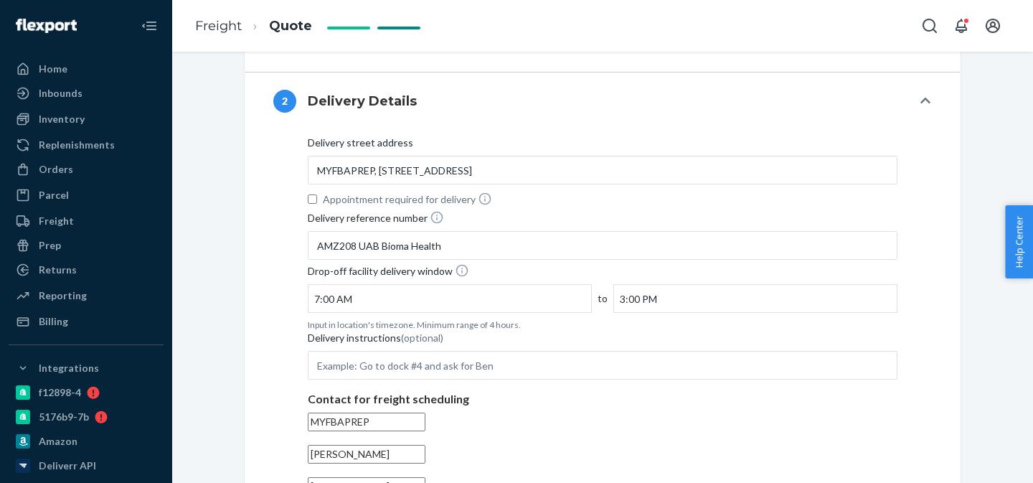
type input "[PERSON_NAME][EMAIL_ADDRESS][DOMAIN_NAME]"
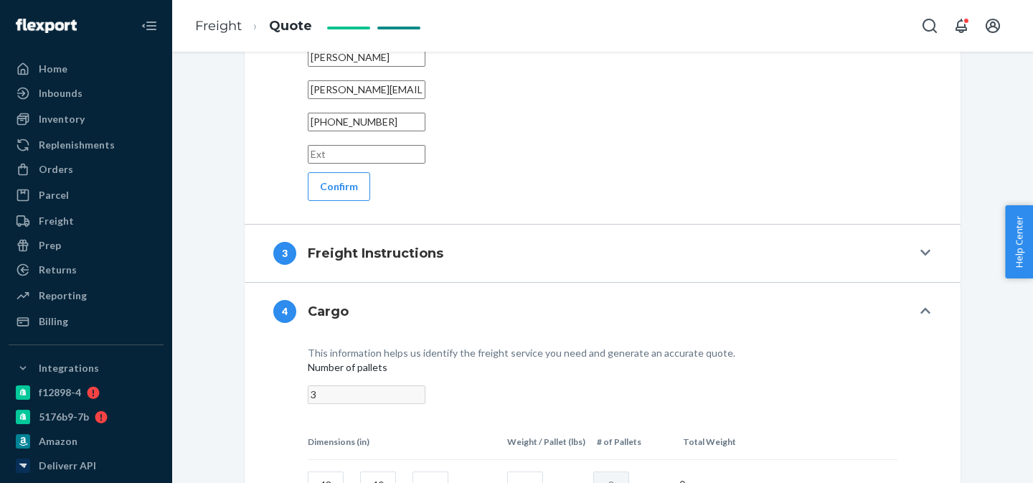
scroll to position [1512, 0]
click at [432, 472] on input "text" at bounding box center [430, 485] width 36 height 26
type input "60"
click at [524, 472] on input "text" at bounding box center [525, 485] width 36 height 26
type input "1600"
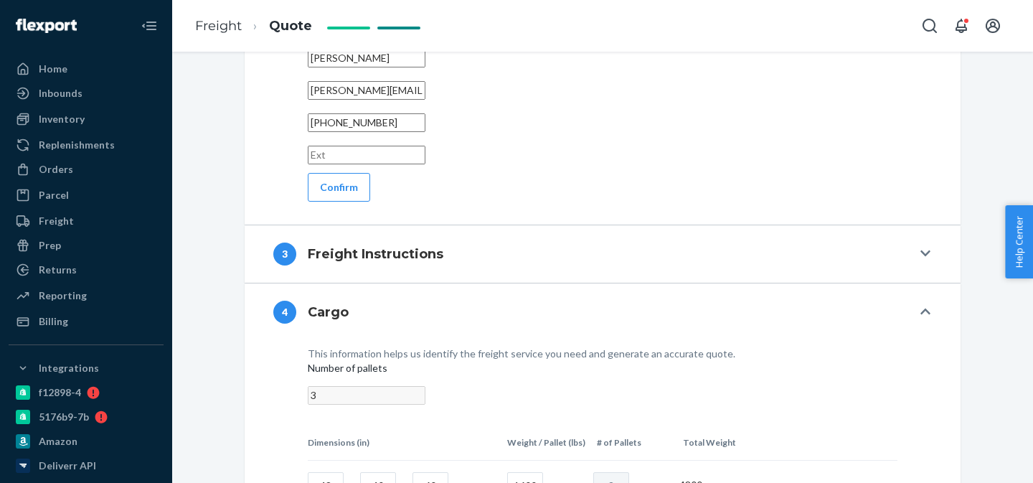
click at [843, 460] on tr "48 x 40 x 60 1600 3 4800" at bounding box center [602, 484] width 589 height 49
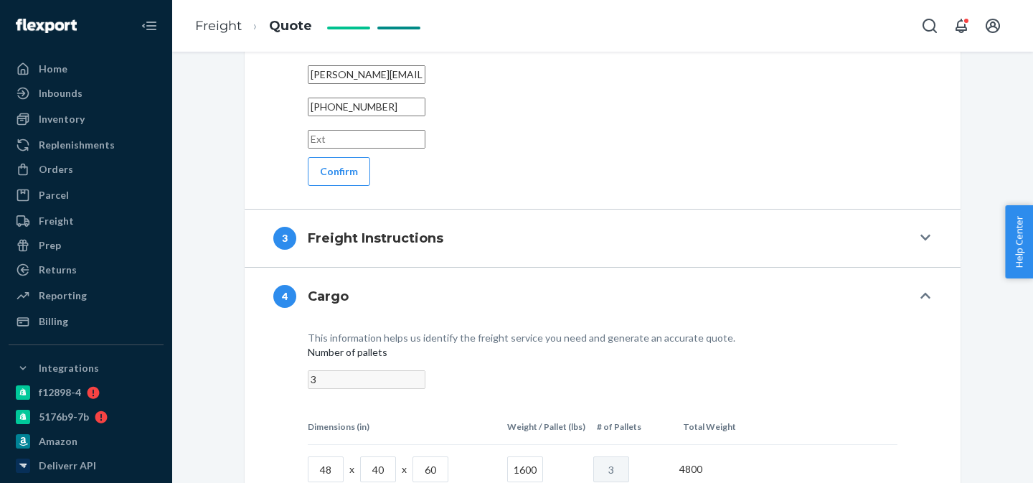
click at [616, 456] on input "3" at bounding box center [611, 469] width 36 height 26
type input "2"
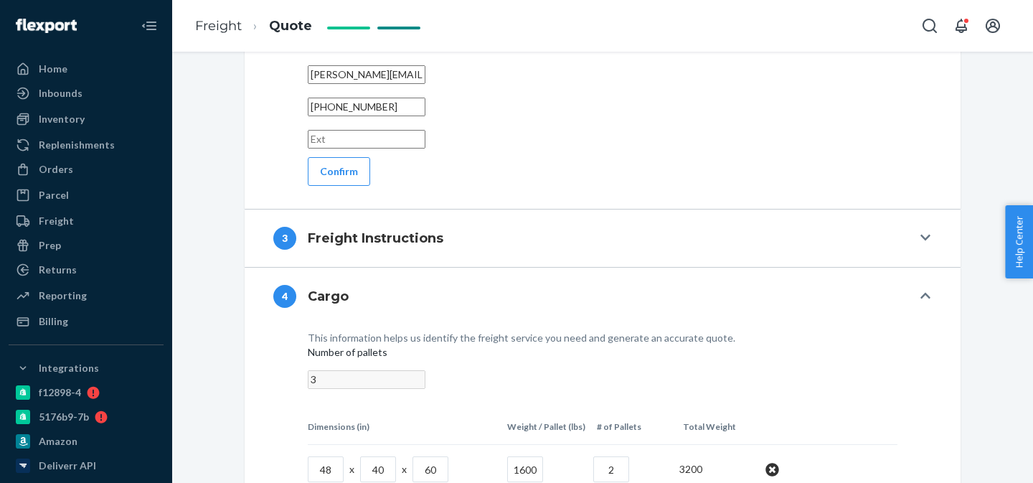
type input "9"
type input "200"
click at [850, 445] on tr "48 x 40 x 60 1600 2 3200" at bounding box center [602, 469] width 589 height 49
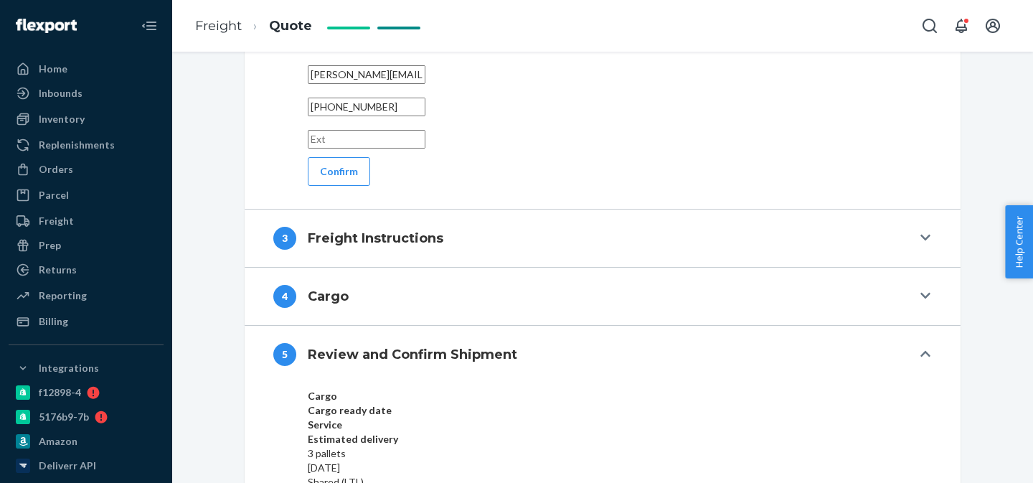
scroll to position [1509, 0]
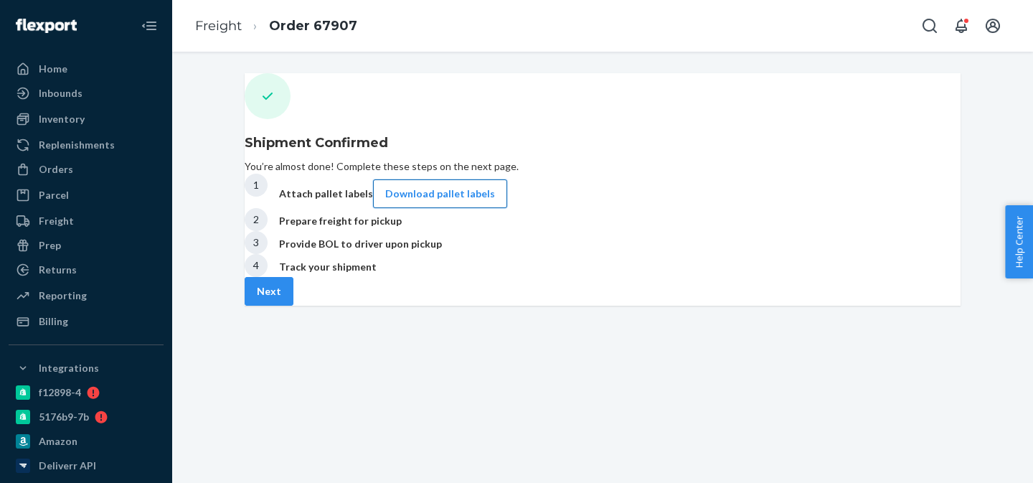
click at [507, 208] on button "Download pallet labels" at bounding box center [440, 193] width 134 height 29
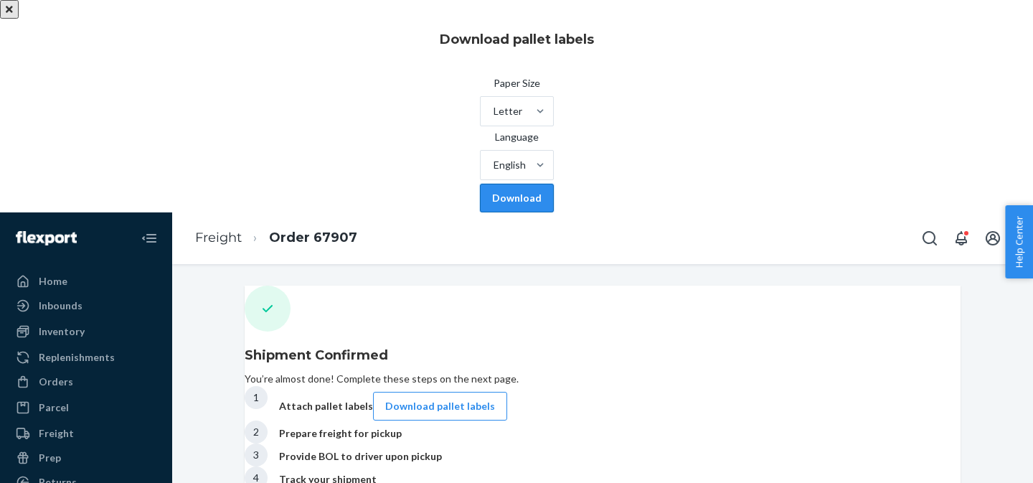
click at [554, 212] on button "Download" at bounding box center [517, 198] width 74 height 29
click at [801, 307] on div "Download pallet labels Paper Size Letter Language English Download Home Inbound…" at bounding box center [516, 347] width 1033 height 695
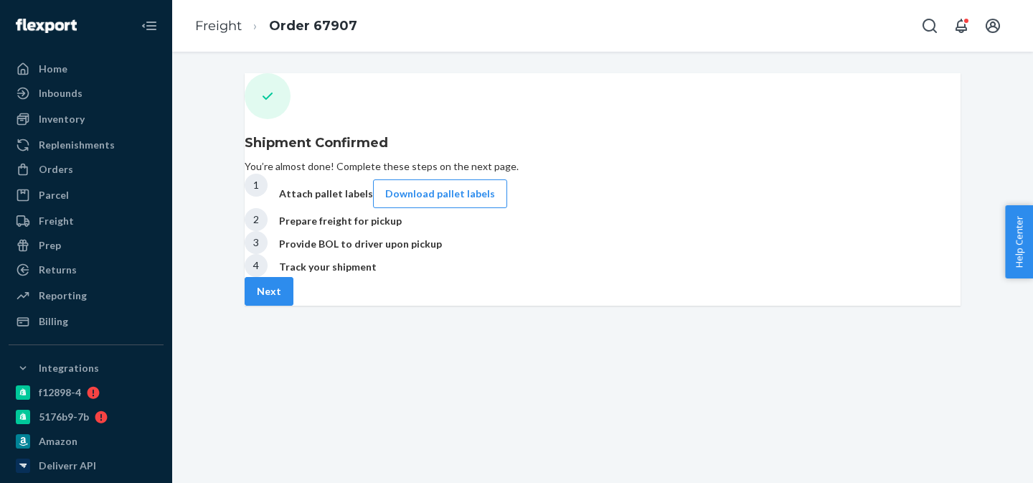
click at [777, 277] on div "Shipment Confirmed You’re almost done! Complete these steps on the next page. 1…" at bounding box center [603, 175] width 716 height 204
click at [293, 305] on button "Next" at bounding box center [269, 291] width 49 height 29
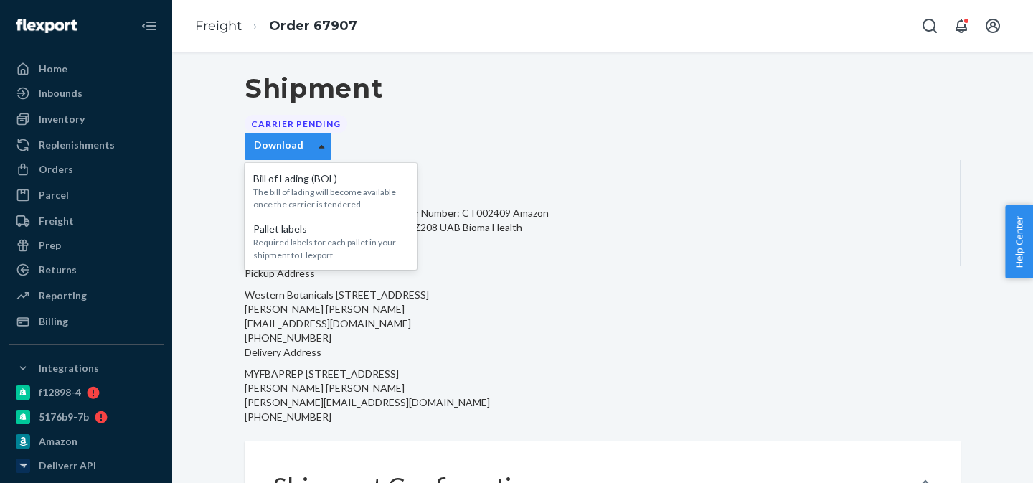
click at [325, 141] on icon at bounding box center [321, 146] width 6 height 10
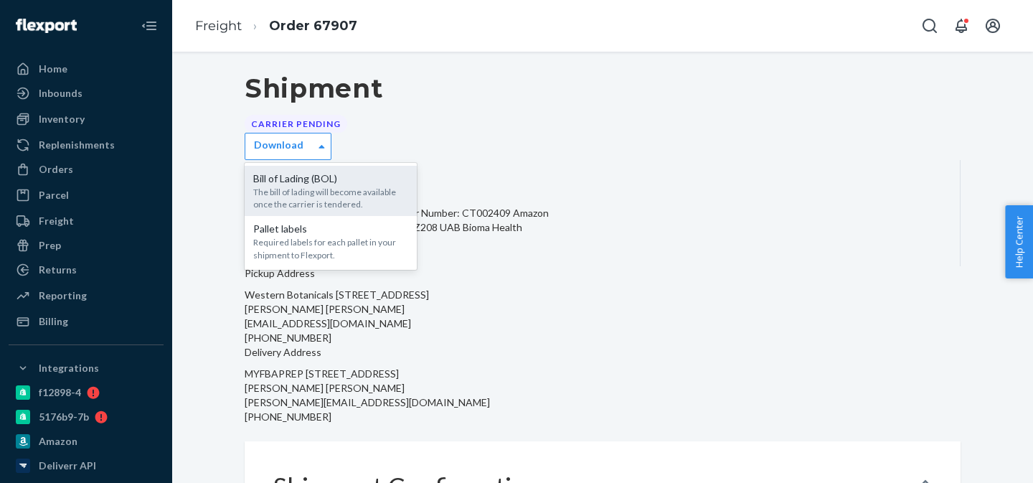
click at [408, 186] on div "The bill of lading will become available once the carrier is tendered." at bounding box center [330, 198] width 155 height 24
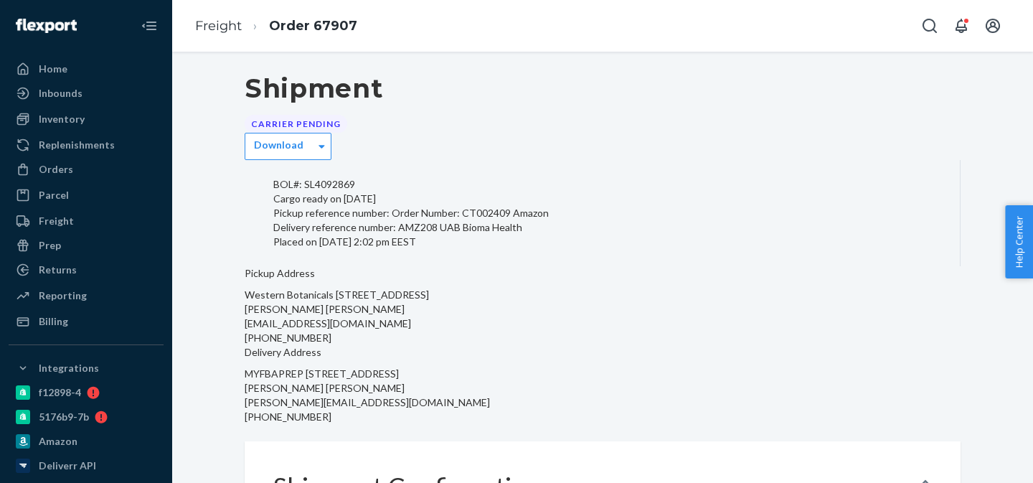
click at [714, 123] on div "Shipment Carrier Pending Download Bill of Lading (BOL) The bill of lading will …" at bounding box center [603, 116] width 716 height 87
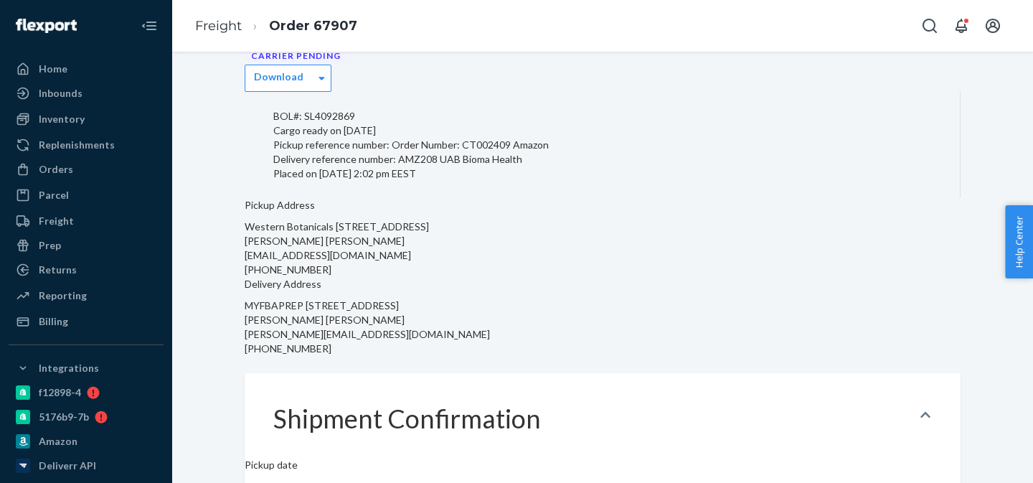
scroll to position [66, 0]
click at [451, 39] on div "Freight Order 67907" at bounding box center [602, 26] width 861 height 52
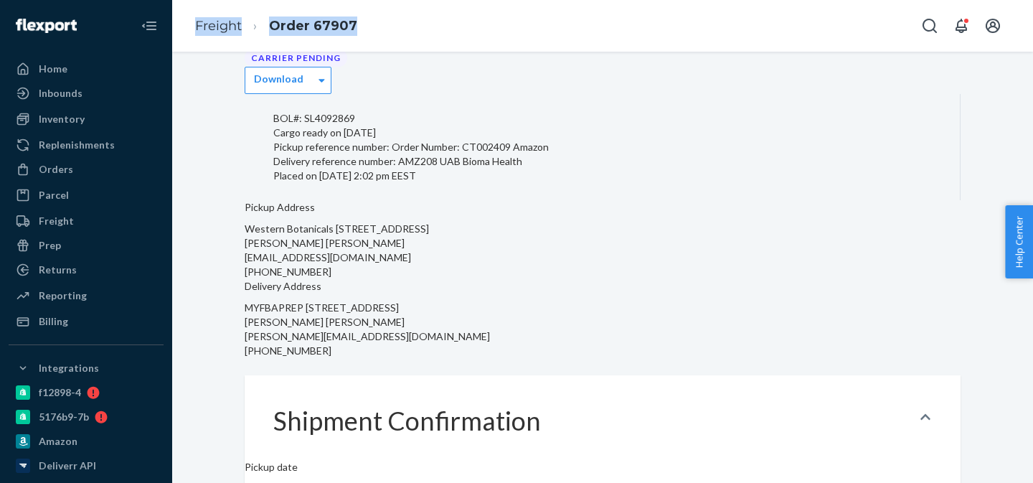
drag, startPoint x: 191, startPoint y: 25, endPoint x: 414, endPoint y: 25, distance: 222.3
click at [414, 26] on div "Freight Order 67907" at bounding box center [602, 26] width 861 height 52
copy ol "Freight Order 67907"
